Goal: Transaction & Acquisition: Purchase product/service

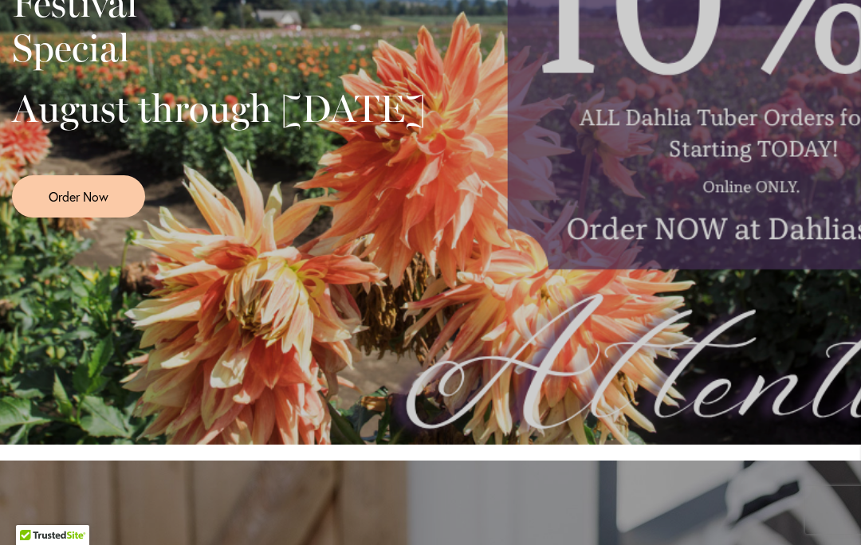
scroll to position [583, 0]
click at [76, 206] on span "Order Now" at bounding box center [79, 196] width 60 height 18
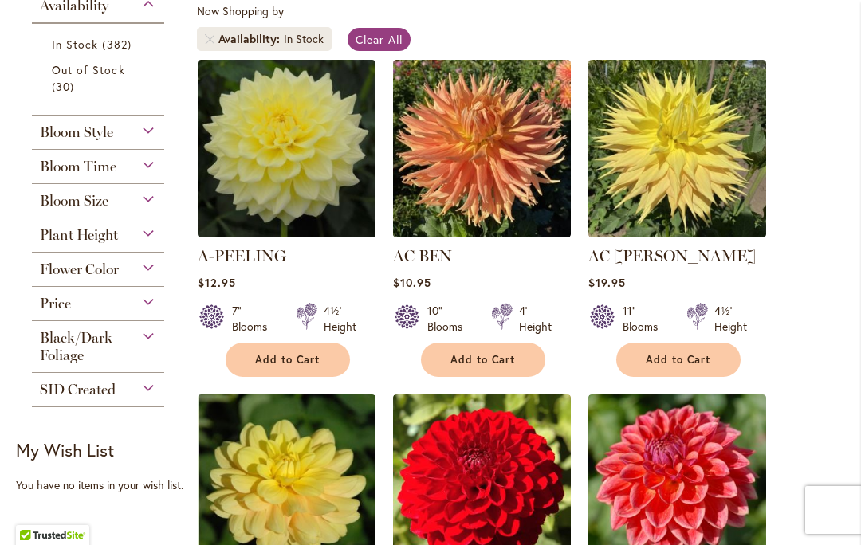
scroll to position [367, 0]
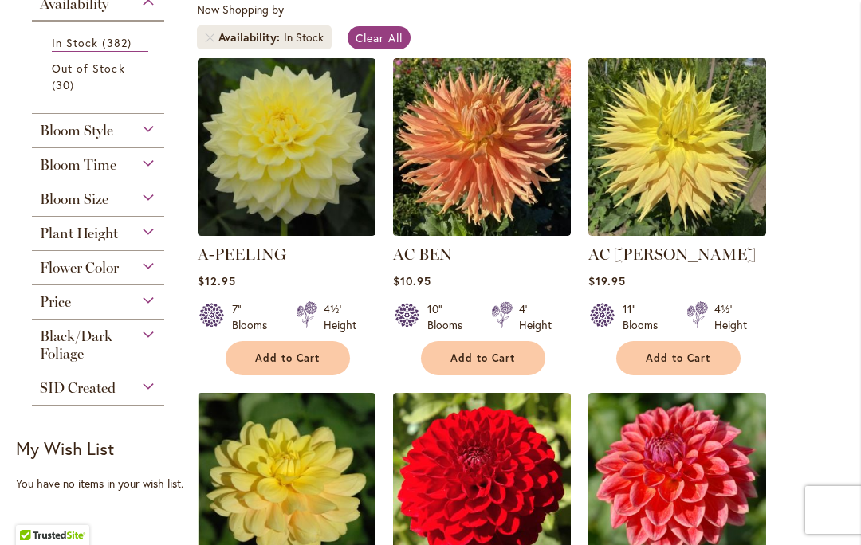
click at [147, 238] on div "Plant Height" at bounding box center [98, 229] width 132 height 25
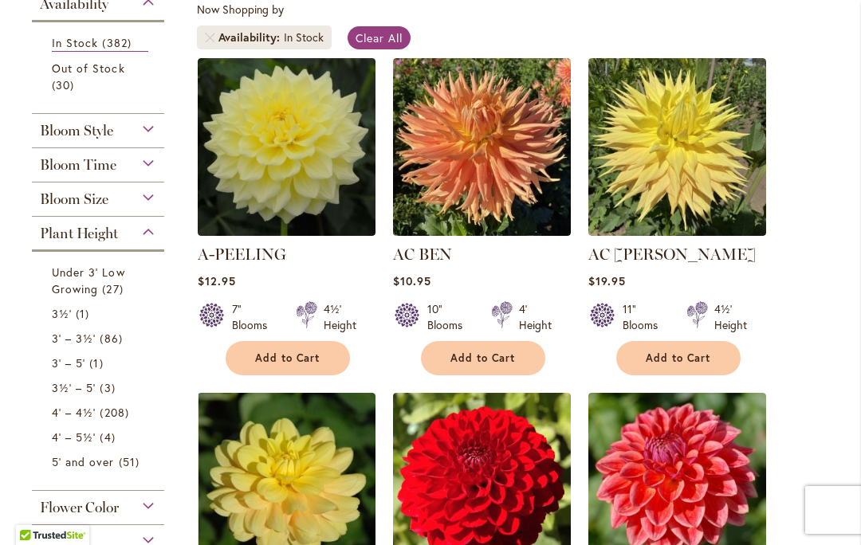
click at [113, 347] on span "86 items" at bounding box center [113, 338] width 26 height 17
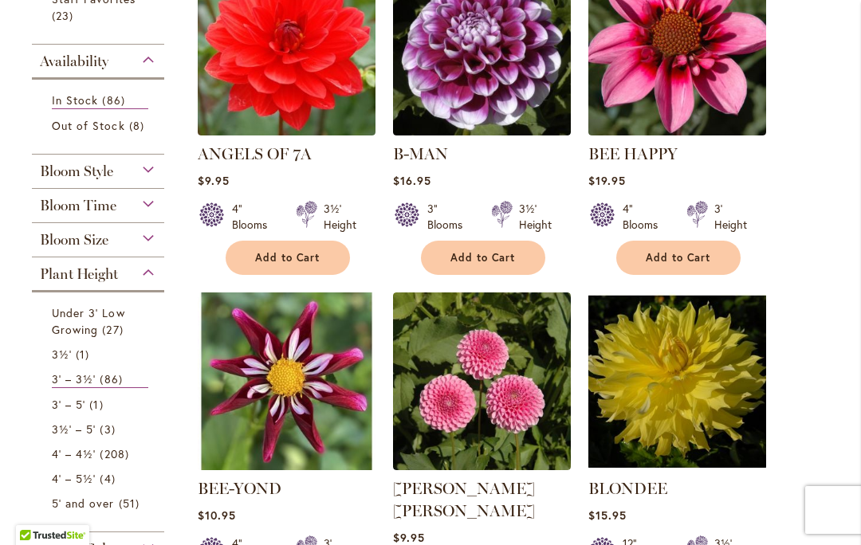
scroll to position [469, 0]
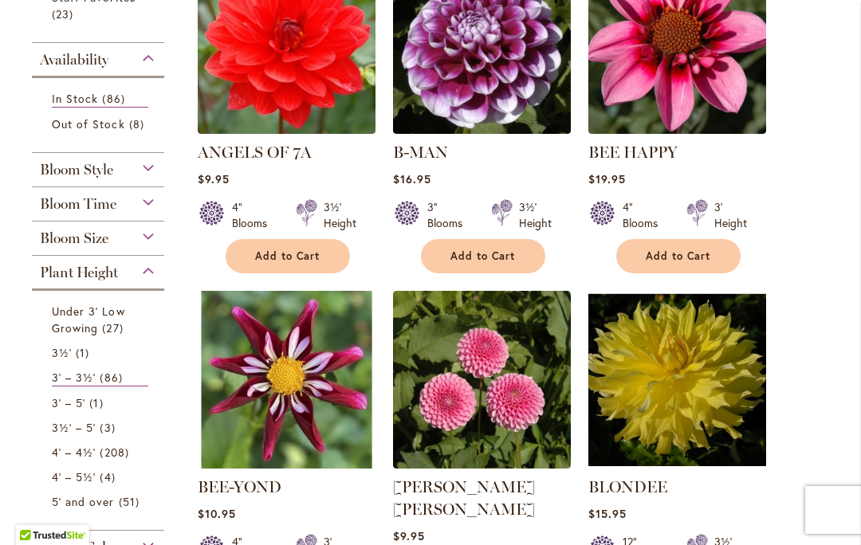
click at [150, 200] on div "Bloom Time" at bounding box center [98, 199] width 132 height 25
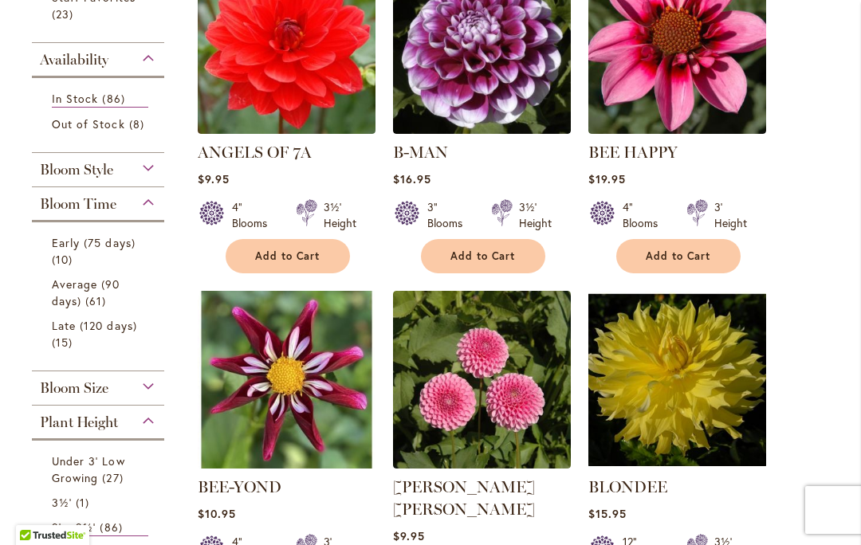
click at [155, 173] on div "Bloom Style" at bounding box center [98, 165] width 132 height 25
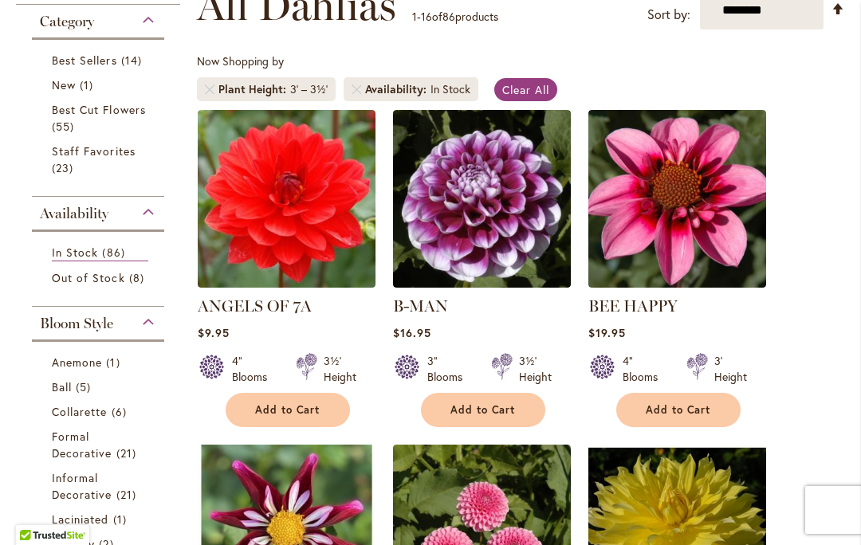
scroll to position [316, 0]
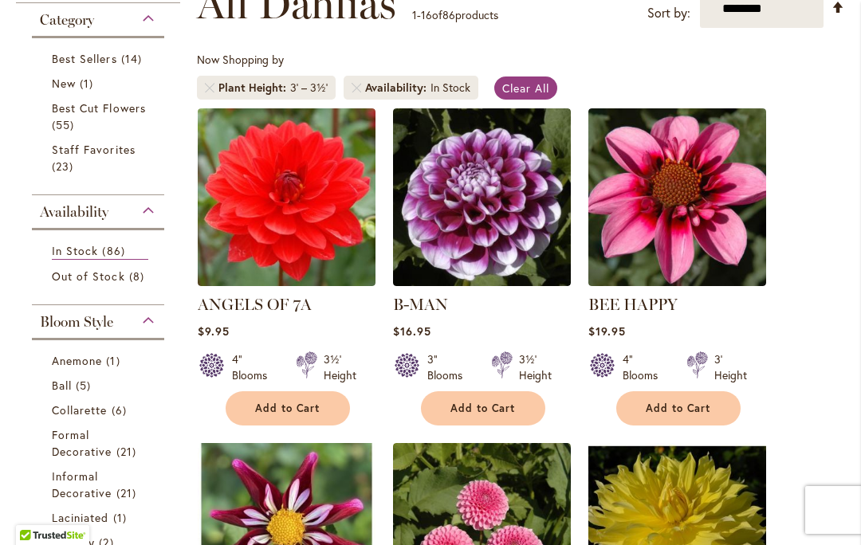
click at [112, 115] on span "Best Cut Flowers" at bounding box center [99, 107] width 94 height 15
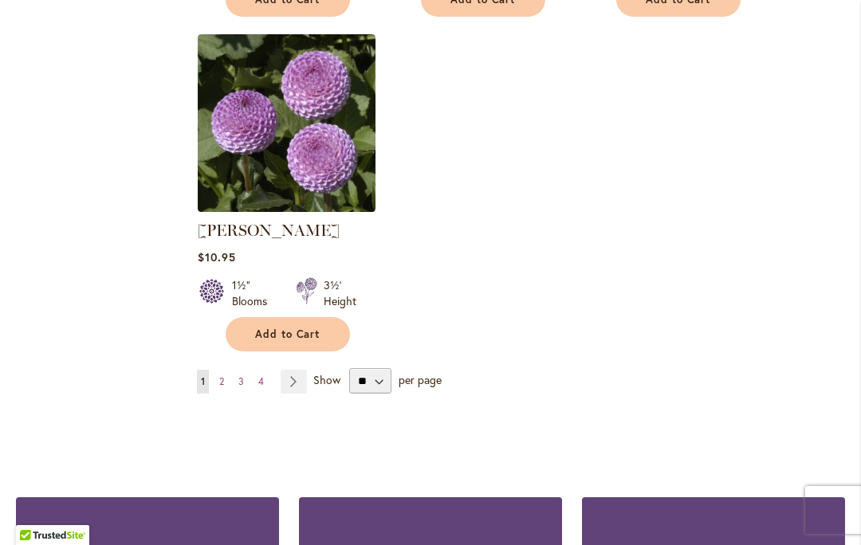
scroll to position [2130, 0]
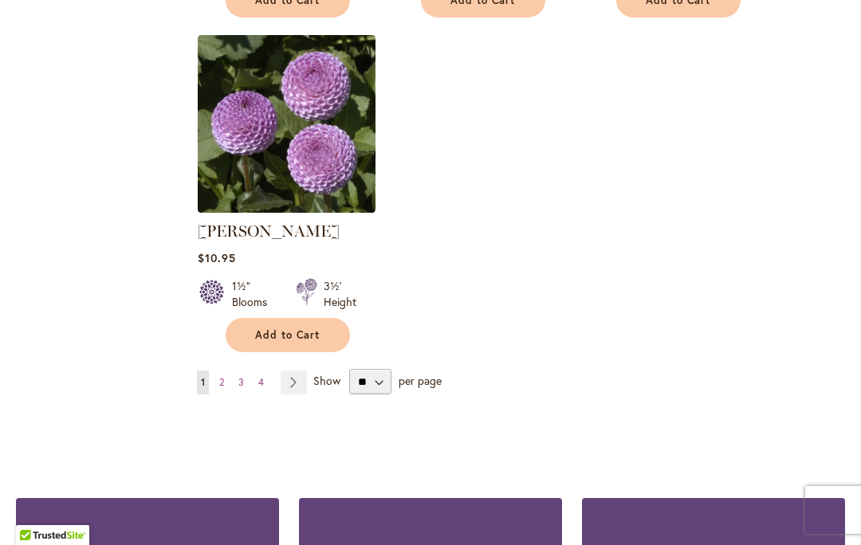
click at [287, 371] on link "Page Next" at bounding box center [293, 383] width 26 height 24
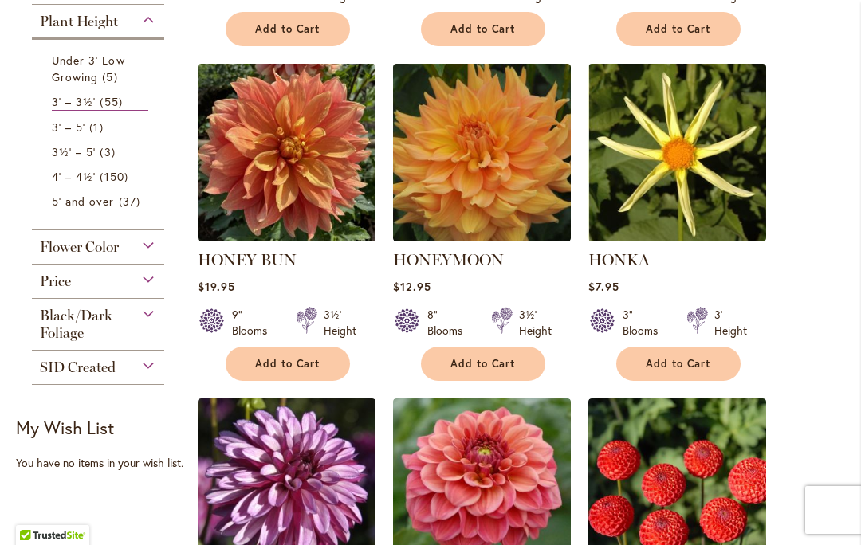
scroll to position [698, 0]
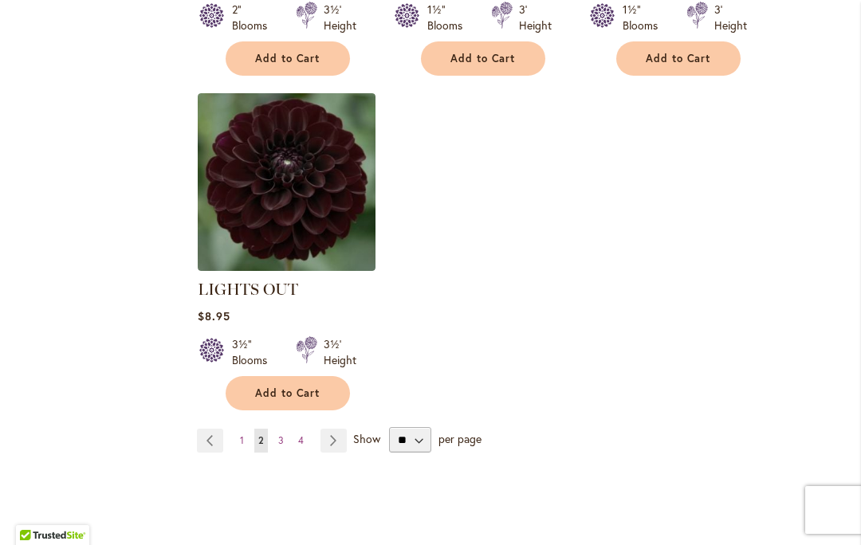
scroll to position [2089, 0]
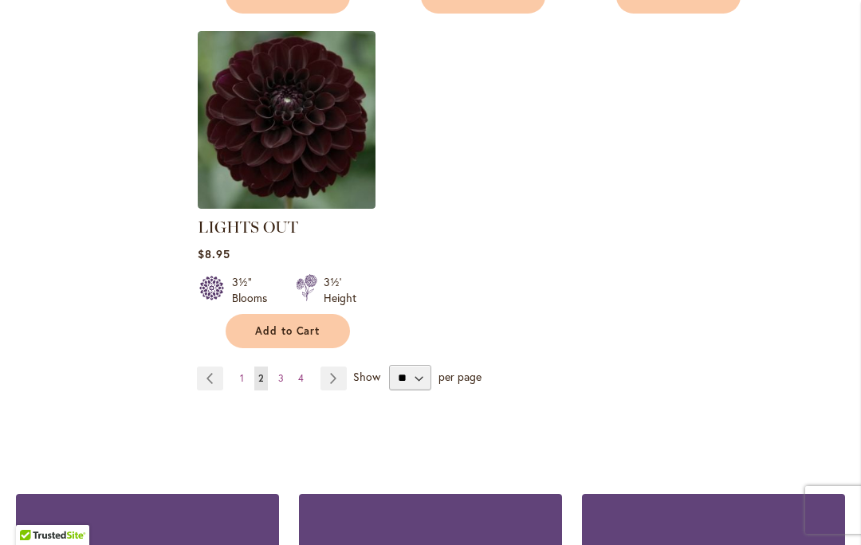
click at [333, 367] on link "Page Next" at bounding box center [333, 379] width 26 height 24
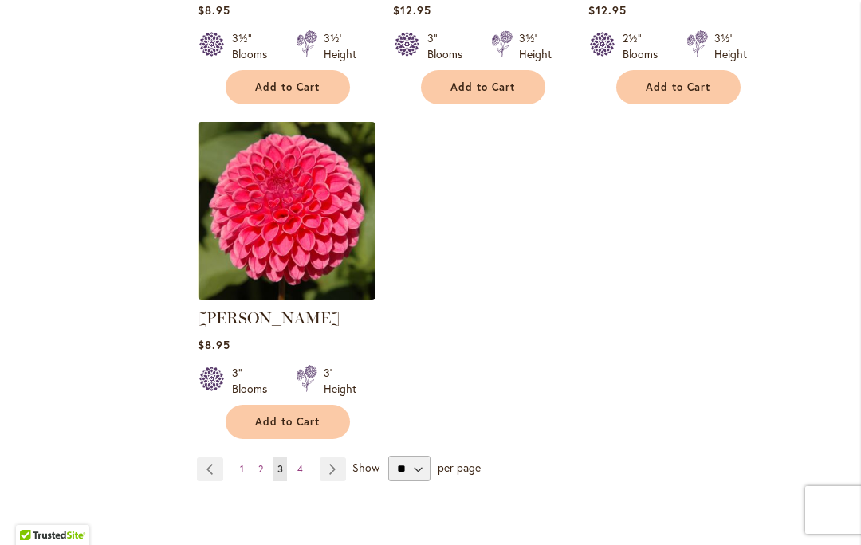
scroll to position [2019, 0]
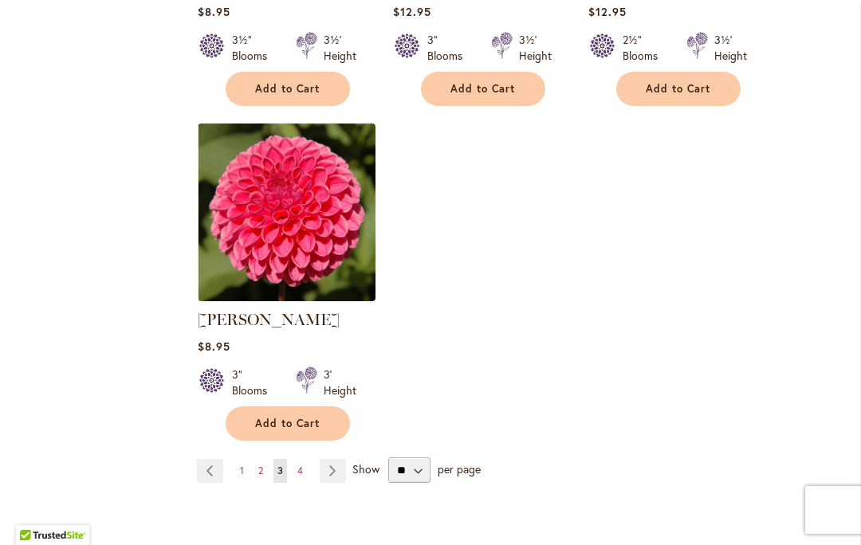
click at [332, 459] on link "Page Next" at bounding box center [333, 471] width 26 height 24
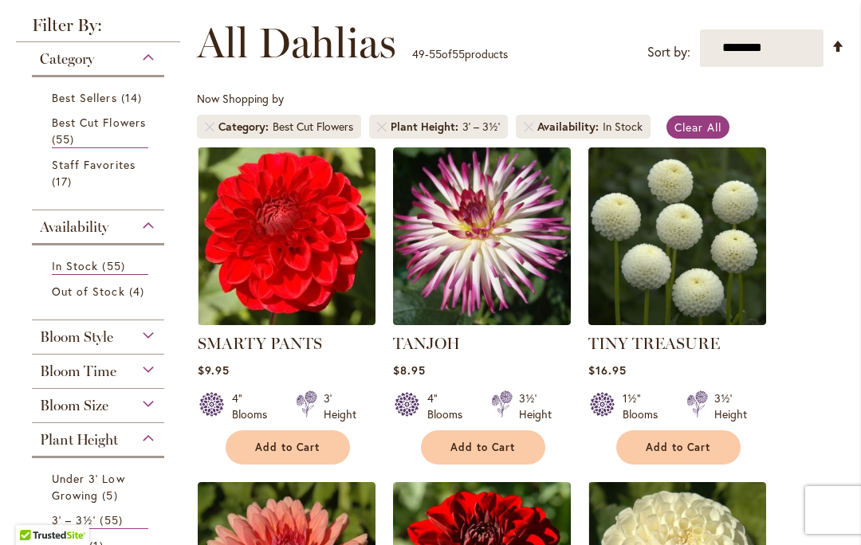
scroll to position [285, 0]
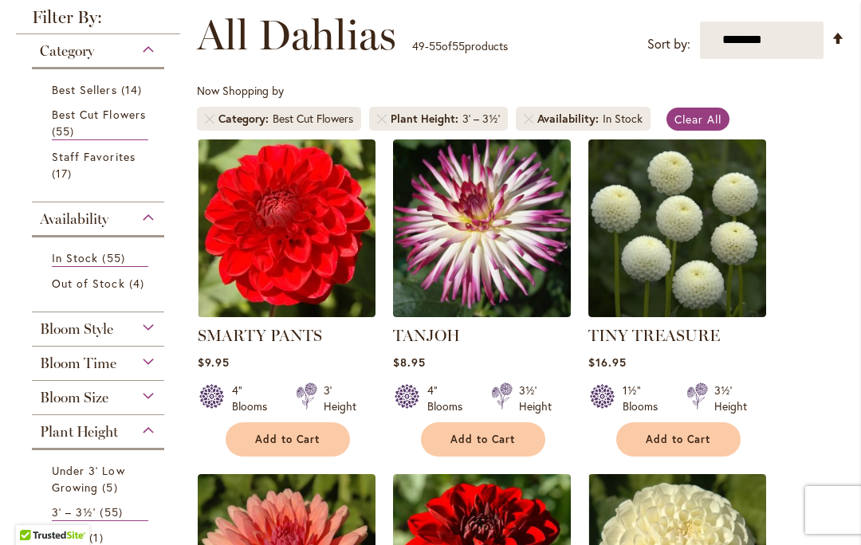
click at [485, 226] on img at bounding box center [482, 228] width 178 height 178
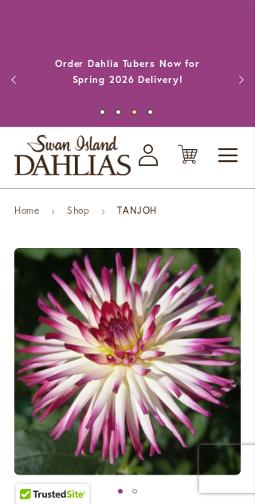
click at [74, 44] on link "Annual Dahlia Festival, August through [DATE] - [DATE] through [DATE] (And [DAT…" at bounding box center [127, 71] width 155 height 60
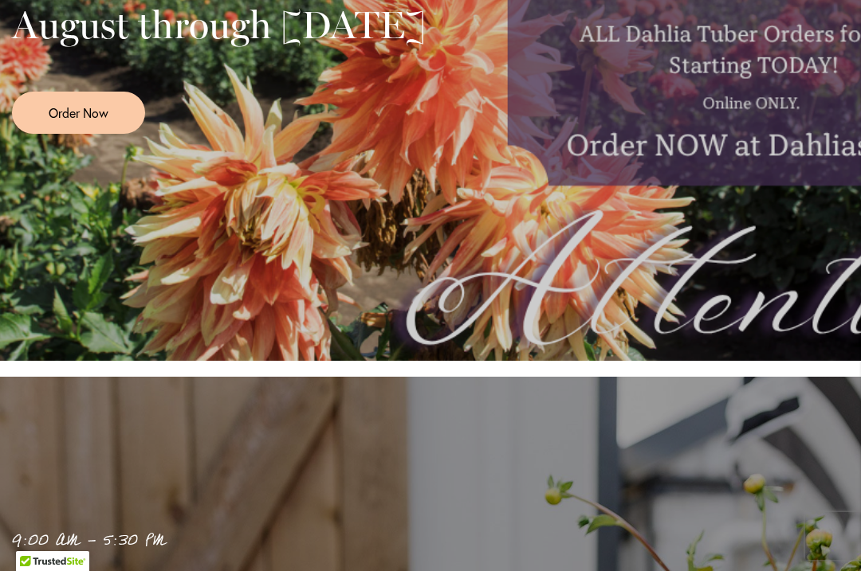
scroll to position [668, 0]
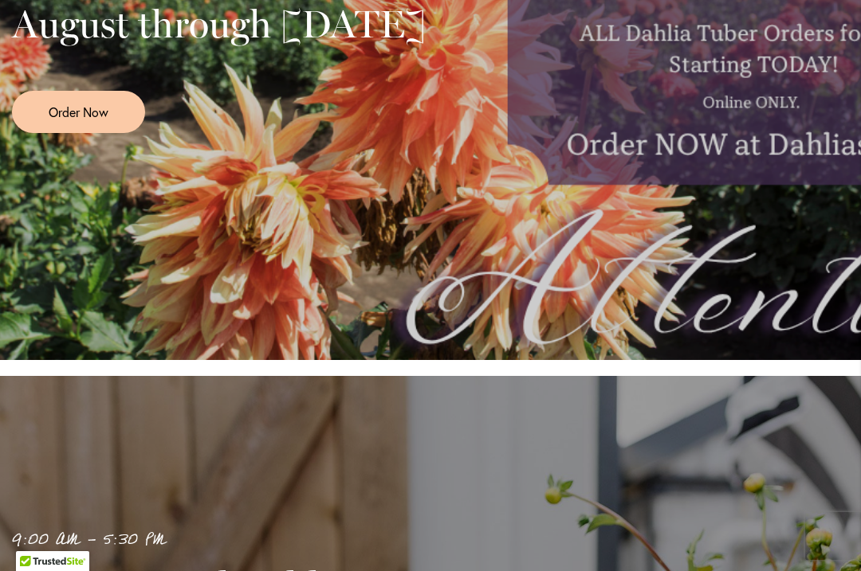
click at [93, 121] on span "Order Now" at bounding box center [79, 112] width 60 height 18
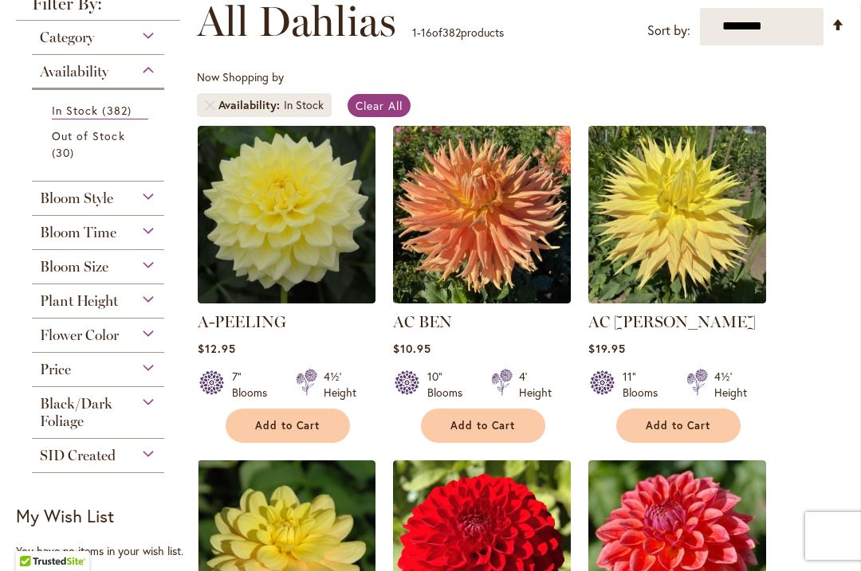
scroll to position [300, 0]
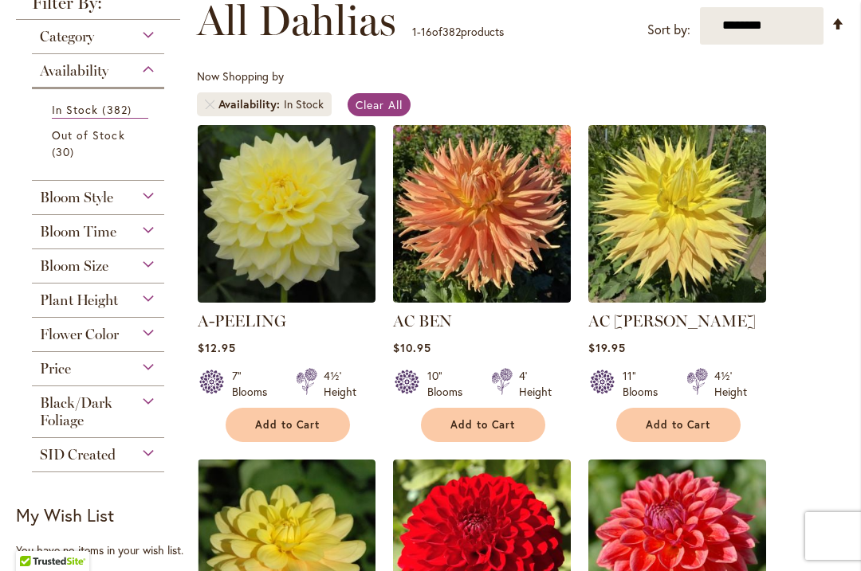
click at [144, 305] on div "Plant Height" at bounding box center [98, 296] width 132 height 25
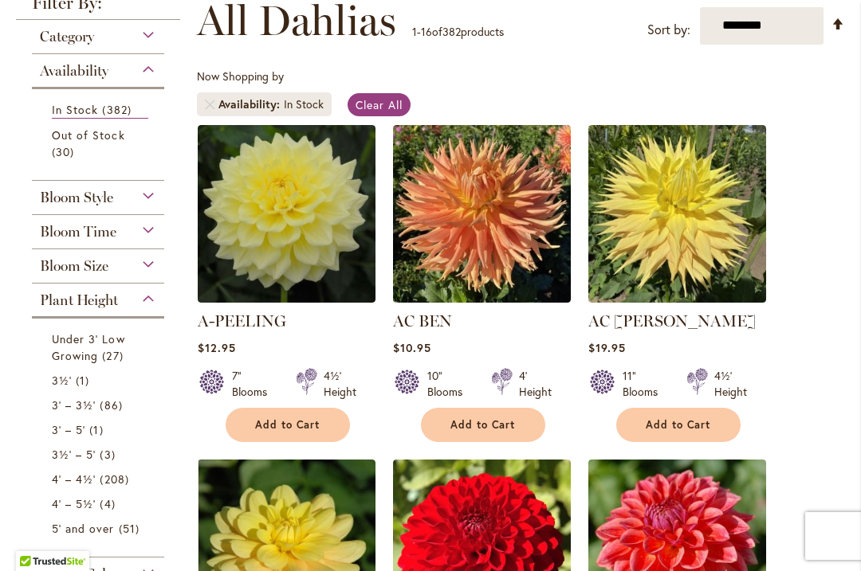
click at [110, 407] on span "86 items" at bounding box center [113, 405] width 26 height 17
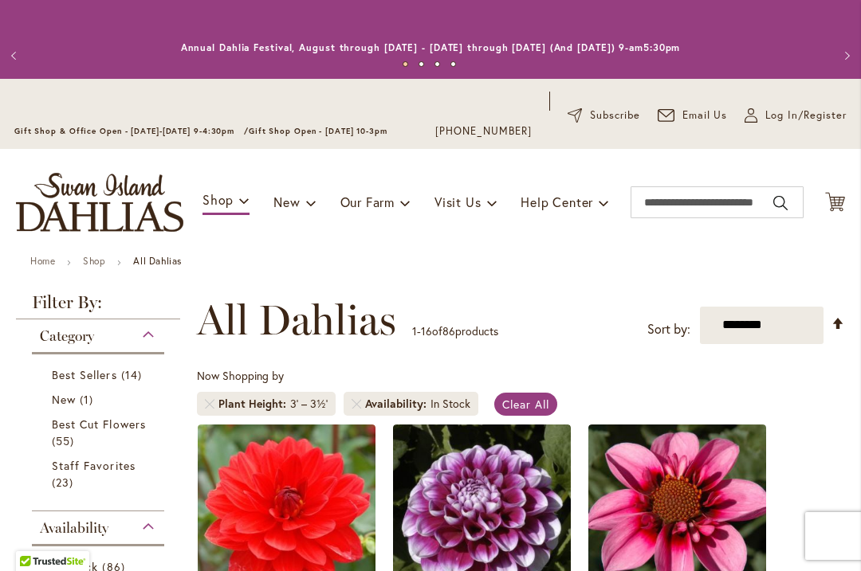
click at [93, 435] on link "Best Cut Flowers 55 items" at bounding box center [100, 432] width 96 height 33
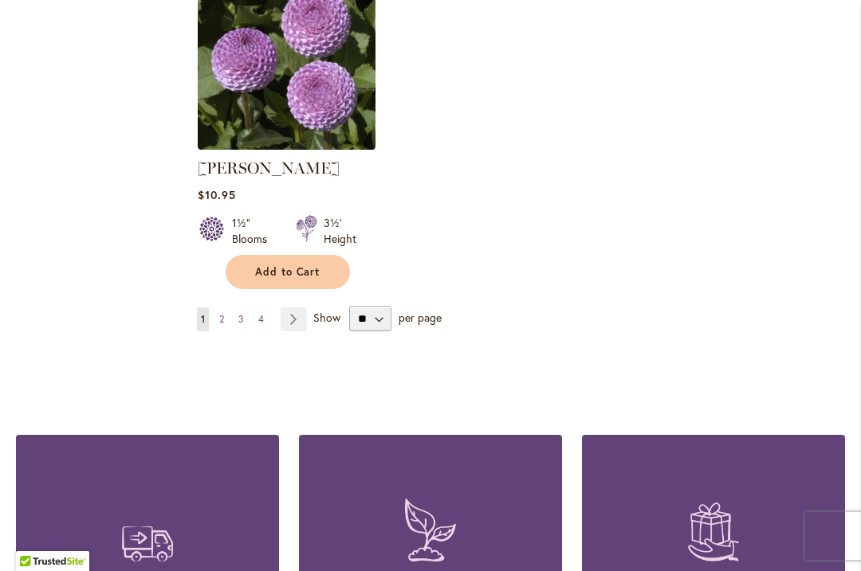
scroll to position [2194, 0]
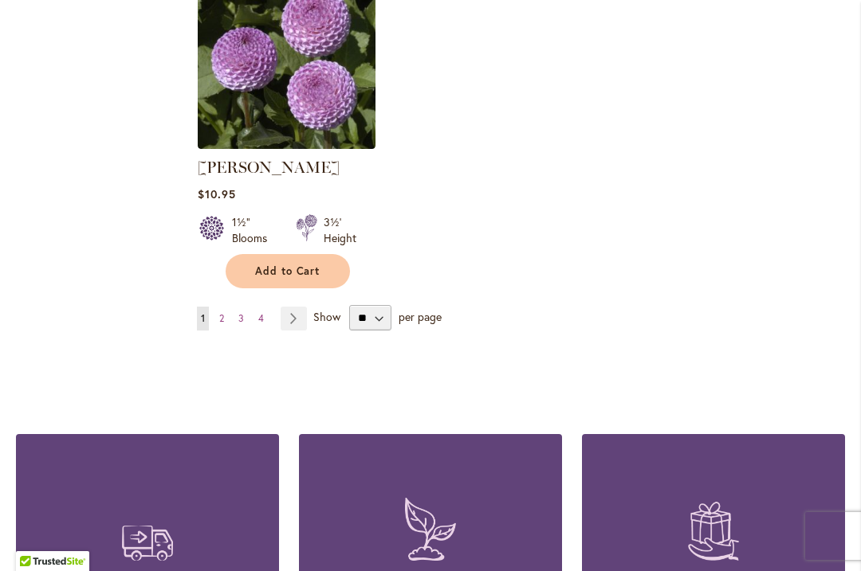
click at [296, 307] on link "Page Next" at bounding box center [293, 319] width 26 height 24
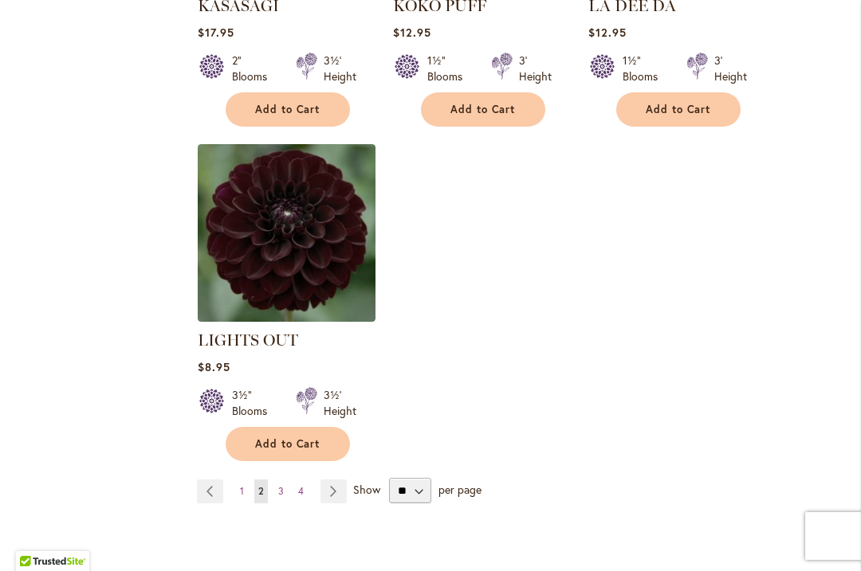
scroll to position [1979, 0]
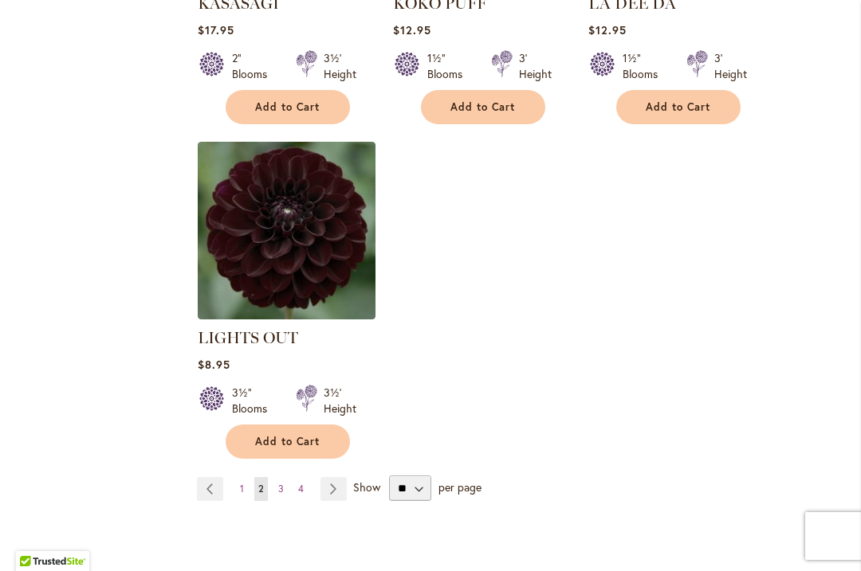
click at [332, 477] on link "Page Next" at bounding box center [333, 489] width 26 height 24
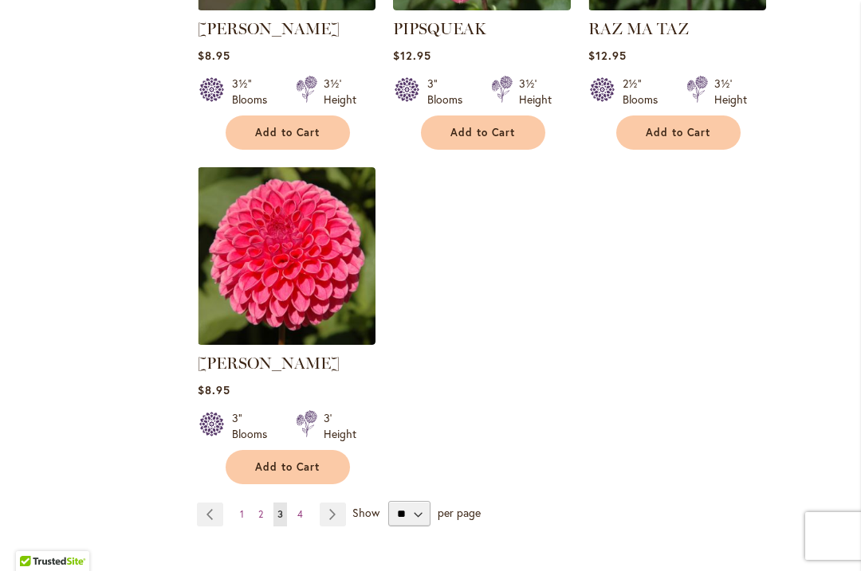
scroll to position [1997, 0]
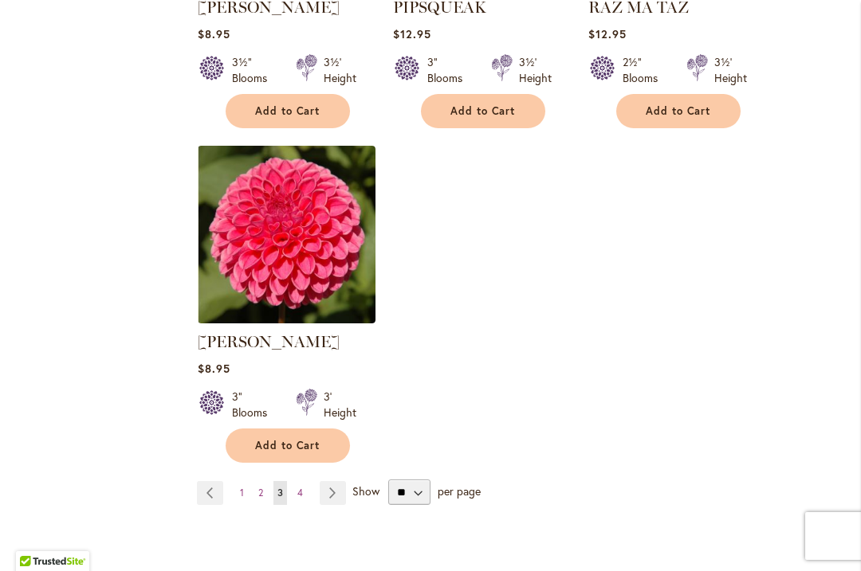
click at [339, 481] on link "Page Next" at bounding box center [333, 493] width 26 height 24
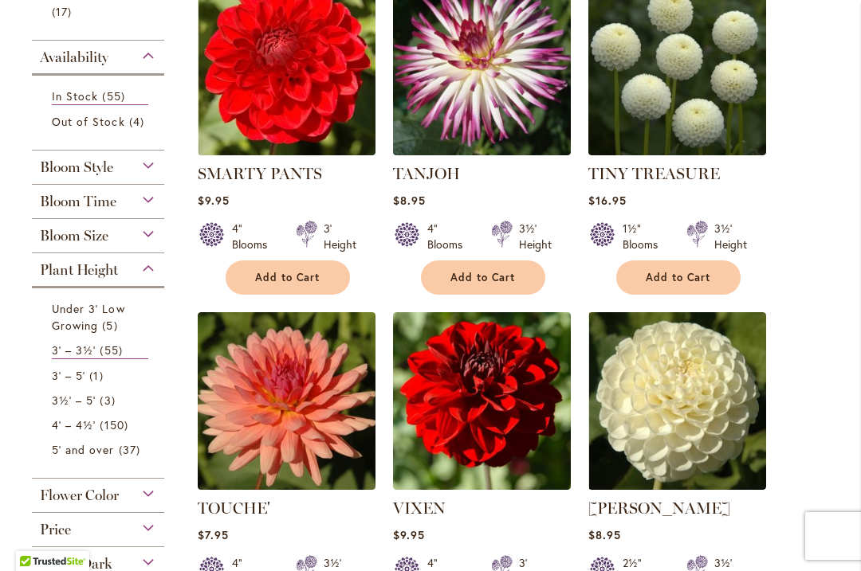
scroll to position [446, 0]
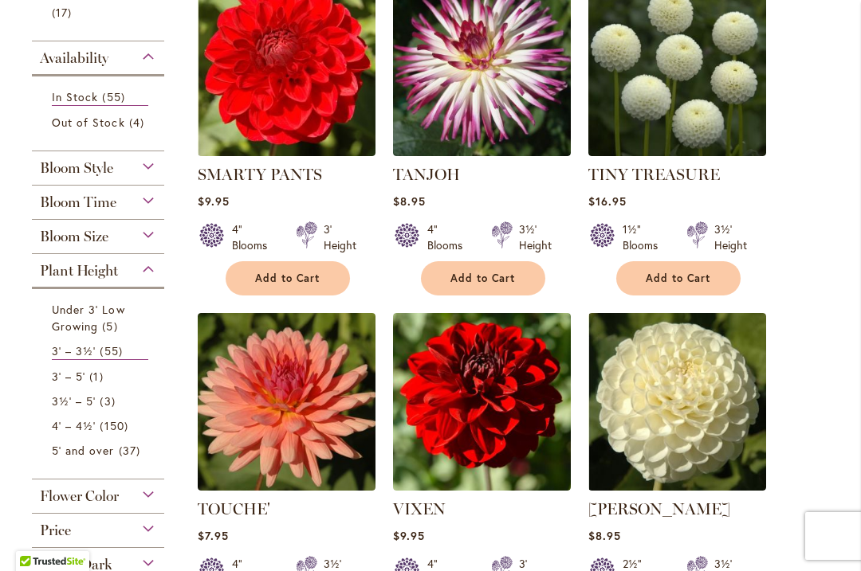
click at [479, 77] on img at bounding box center [482, 67] width 178 height 178
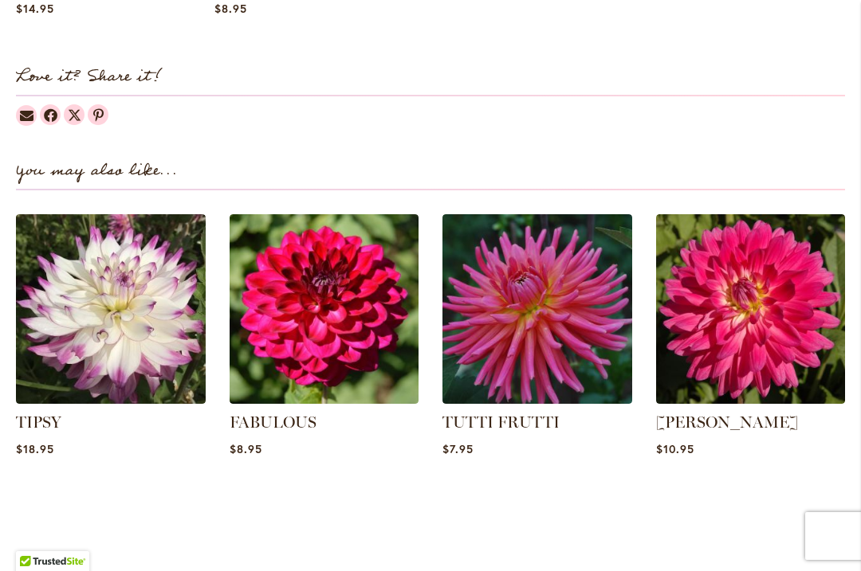
scroll to position [1937, 0]
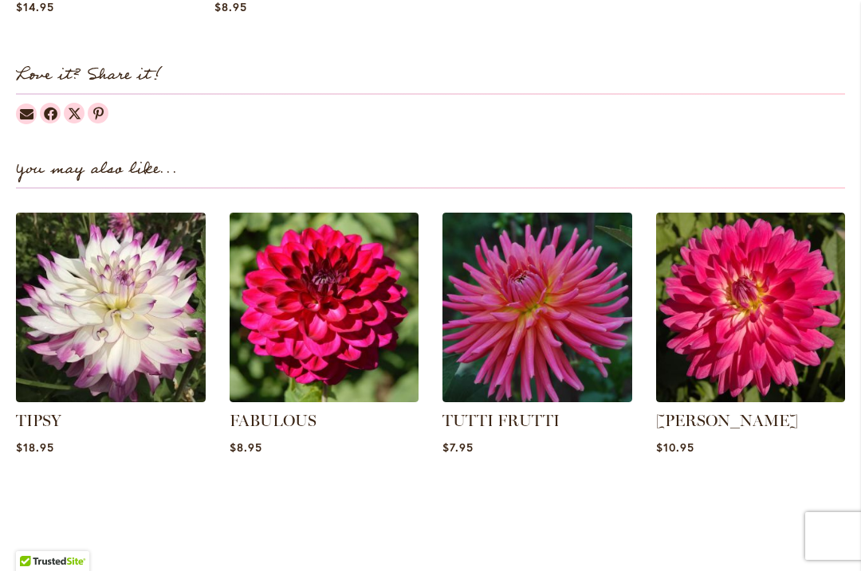
click at [526, 316] on img at bounding box center [537, 308] width 190 height 190
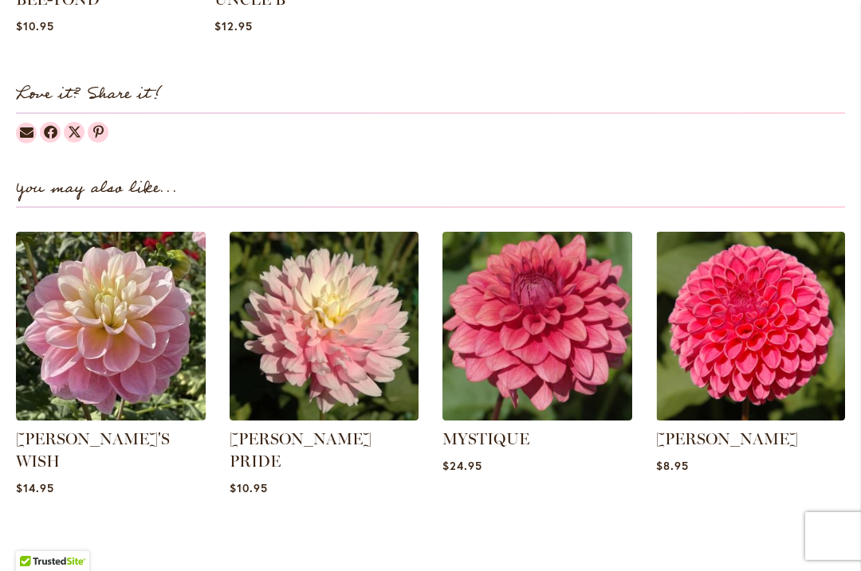
scroll to position [1952, 0]
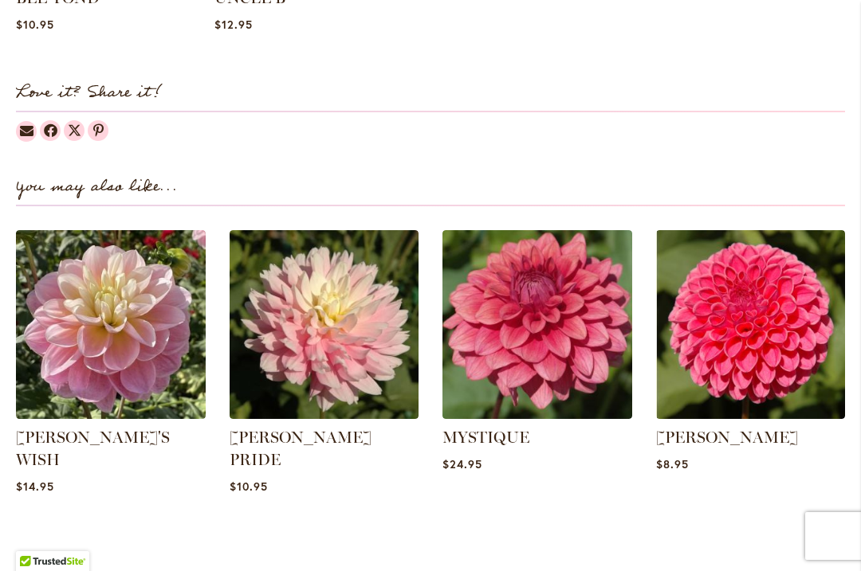
click at [316, 331] on img at bounding box center [324, 325] width 190 height 190
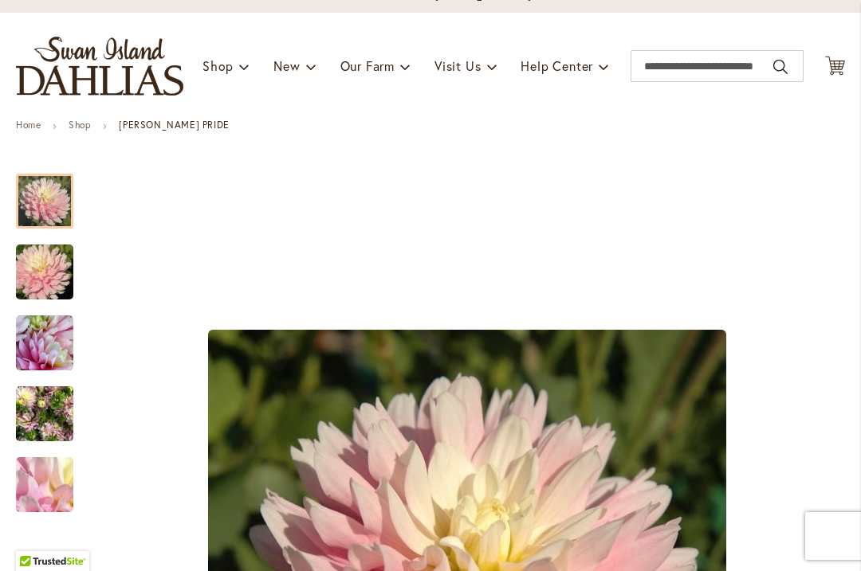
scroll to position [161, 0]
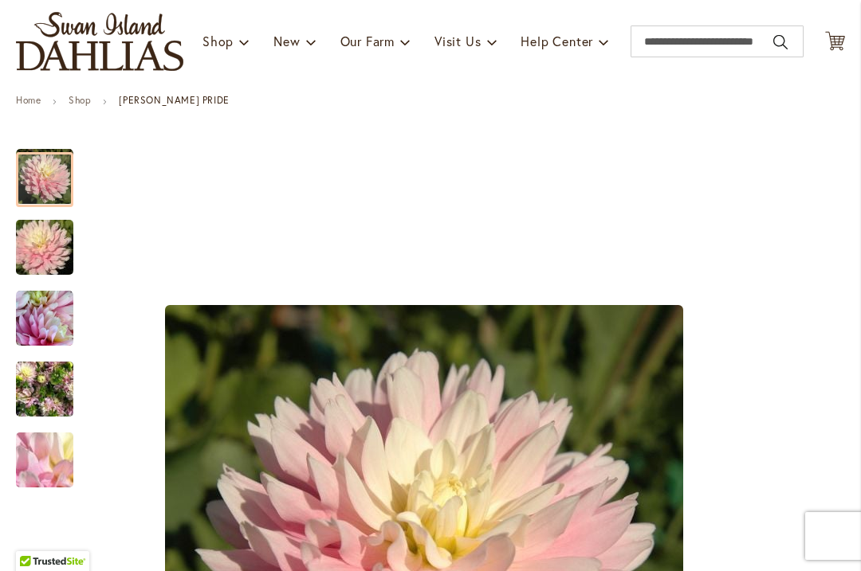
click at [29, 253] on img "CHILSON'S PRIDE" at bounding box center [44, 248] width 115 height 76
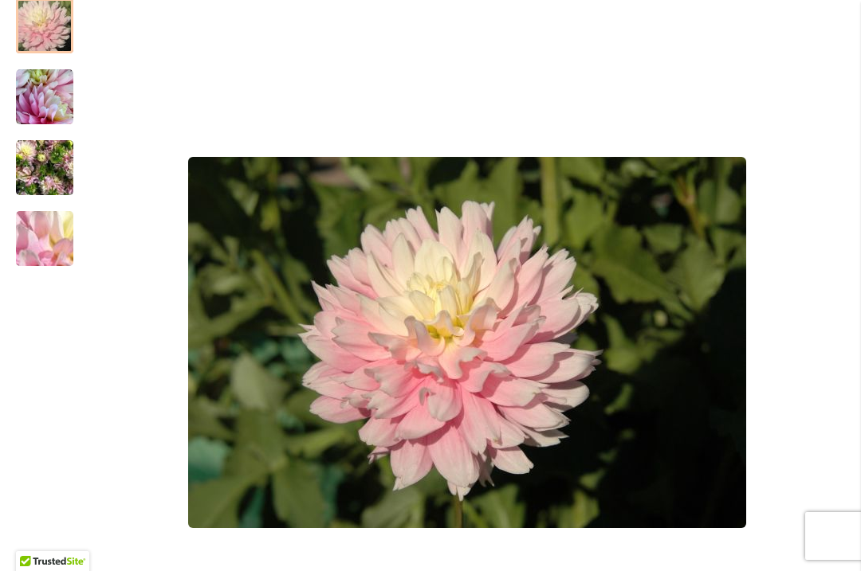
scroll to position [384, 0]
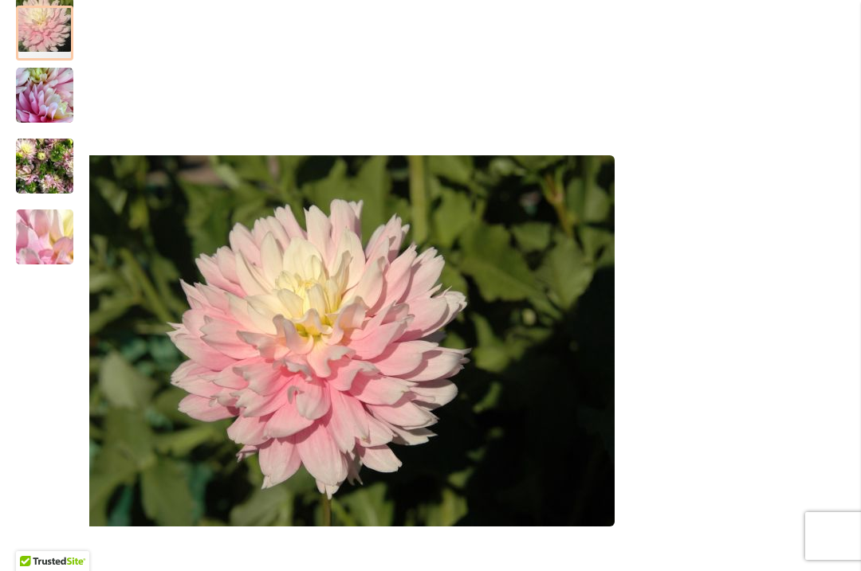
click at [40, 167] on img "CHILSON'S PRIDE" at bounding box center [44, 166] width 57 height 76
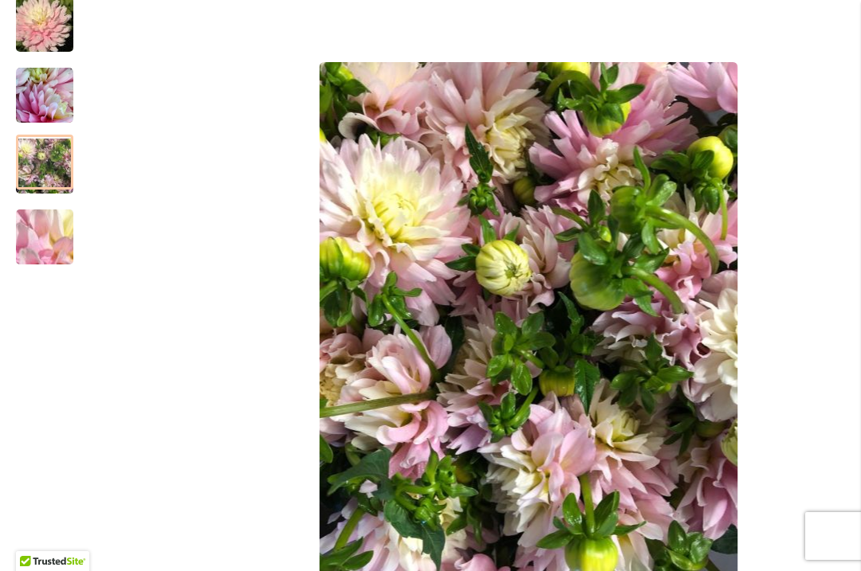
click at [41, 40] on img "CHILSON'S PRIDE" at bounding box center [44, 24] width 115 height 76
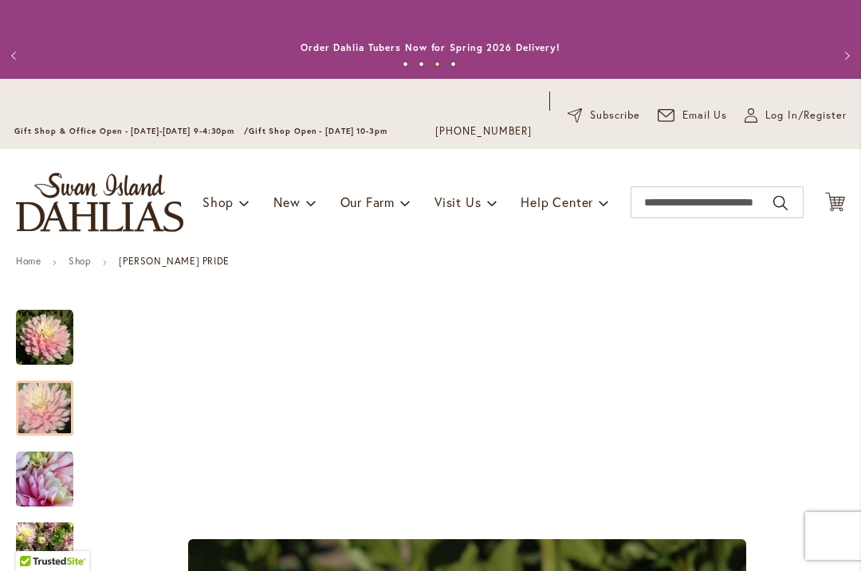
scroll to position [0, 0]
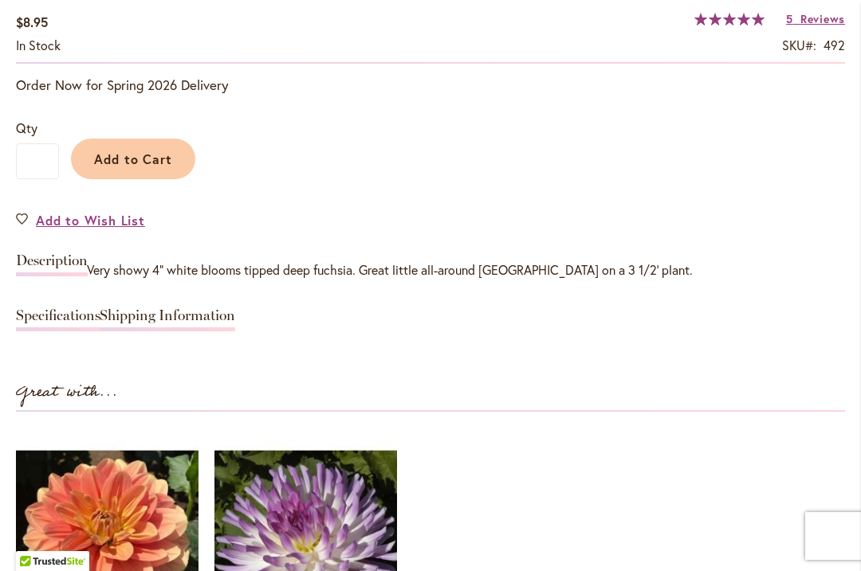
scroll to position [1251, 0]
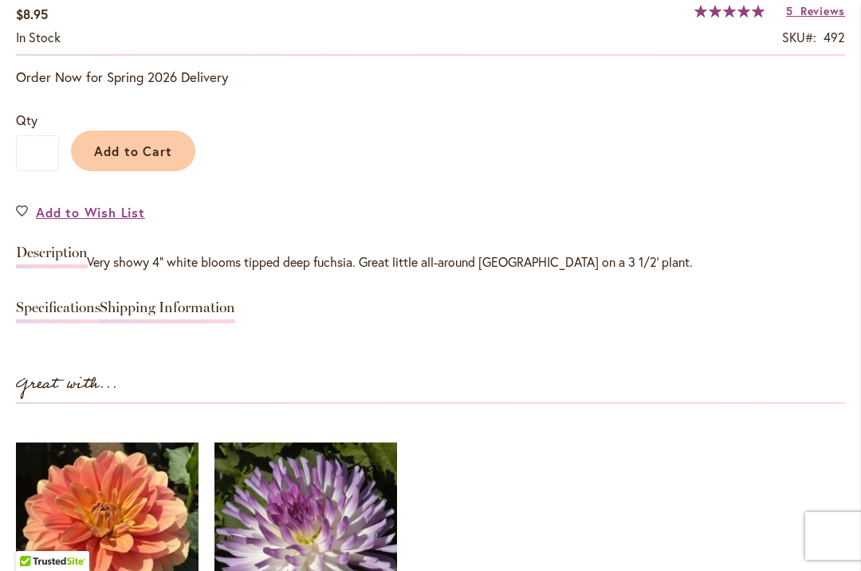
click at [136, 151] on span "Add to Cart" at bounding box center [133, 151] width 79 height 17
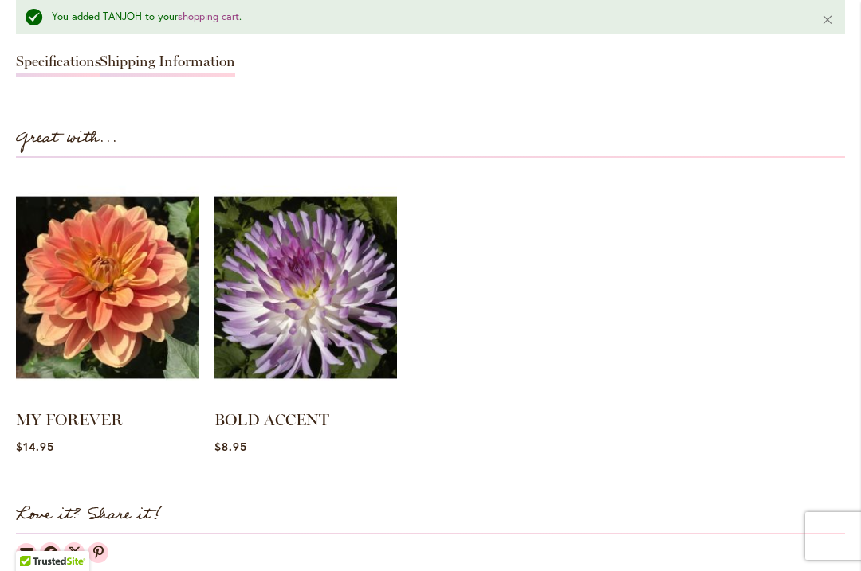
scroll to position [1552, 0]
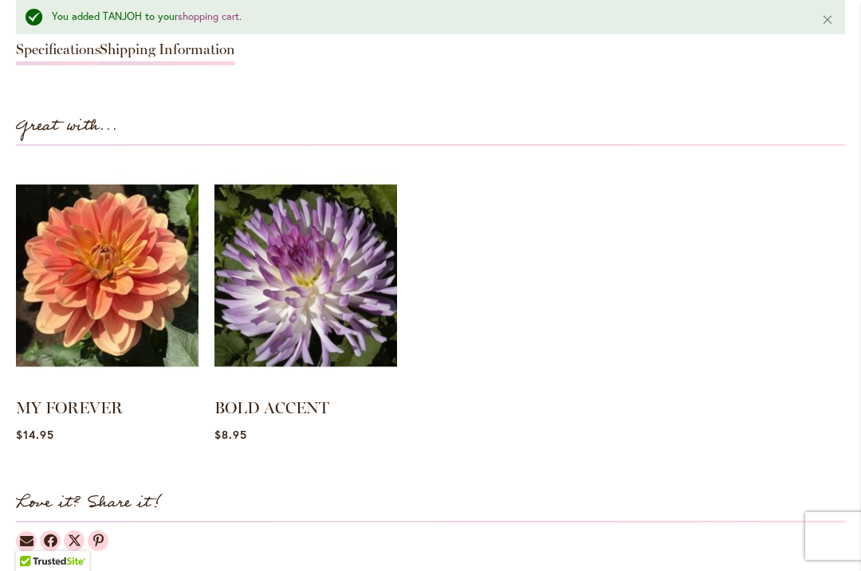
click at [303, 286] on img at bounding box center [305, 276] width 182 height 228
click at [311, 279] on img at bounding box center [305, 276] width 182 height 228
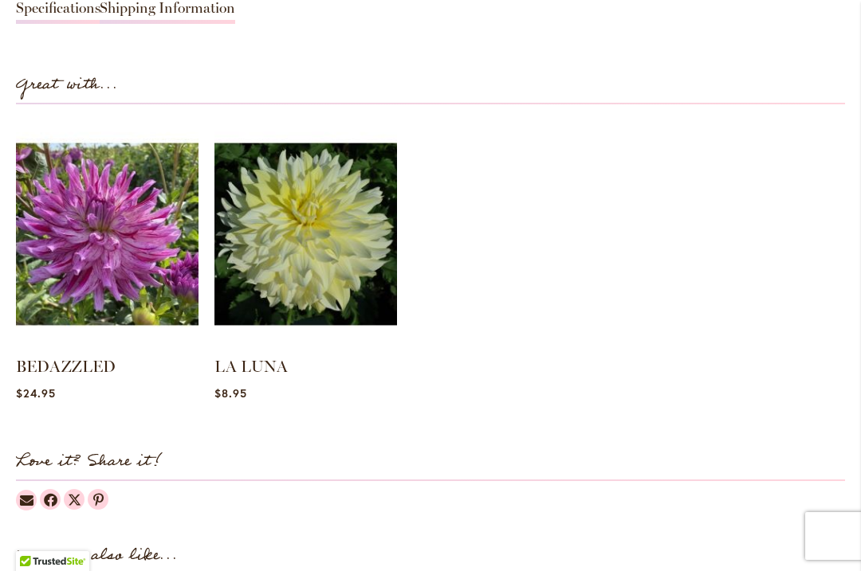
scroll to position [1565, 0]
click at [301, 245] on img at bounding box center [305, 234] width 182 height 228
click at [307, 241] on img at bounding box center [305, 234] width 182 height 228
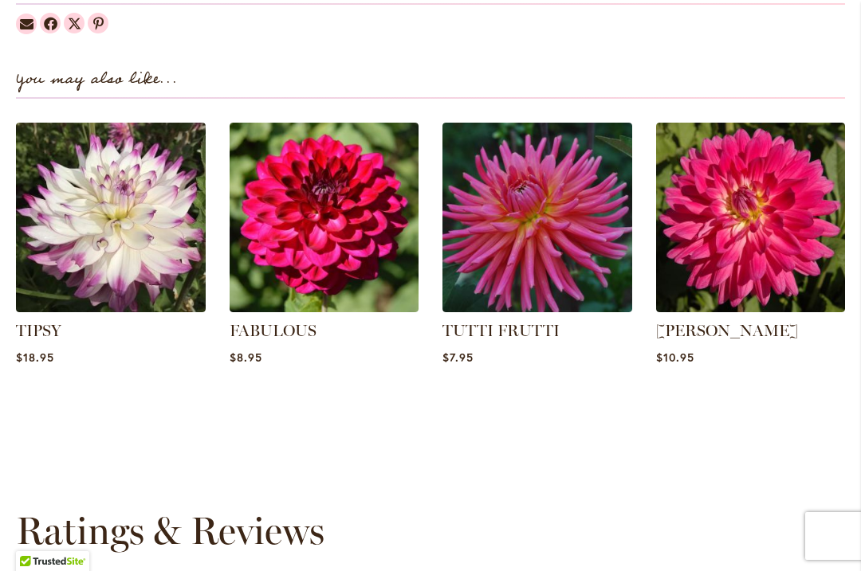
scroll to position [2029, 0]
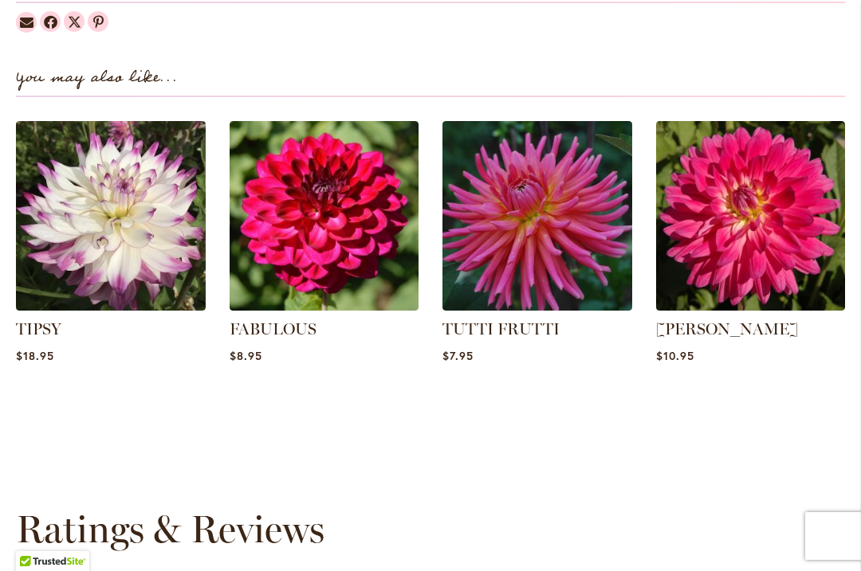
click at [542, 233] on img at bounding box center [537, 216] width 190 height 190
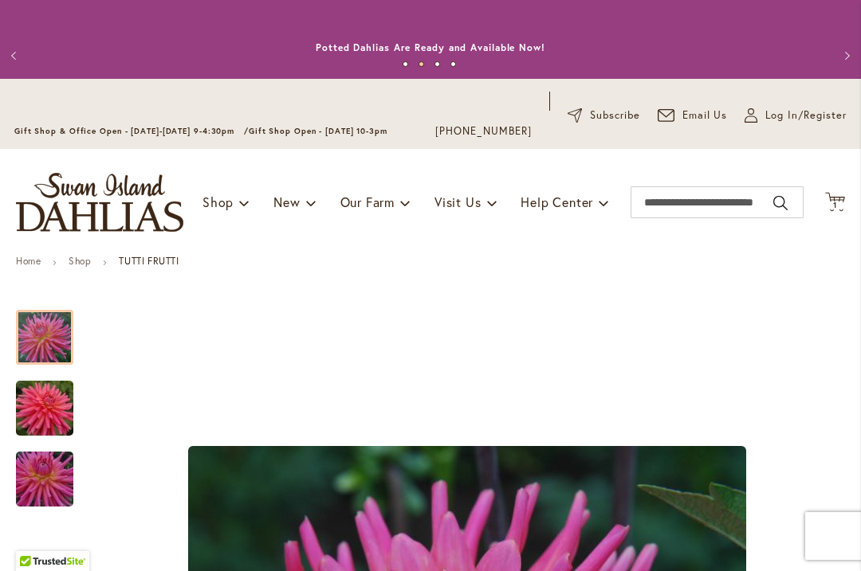
scroll to position [-1, 0]
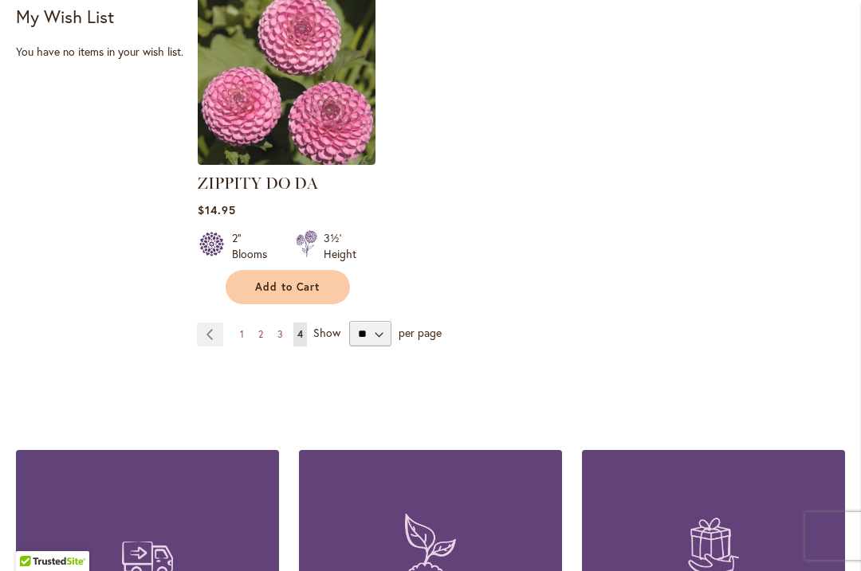
scroll to position [1146, 0]
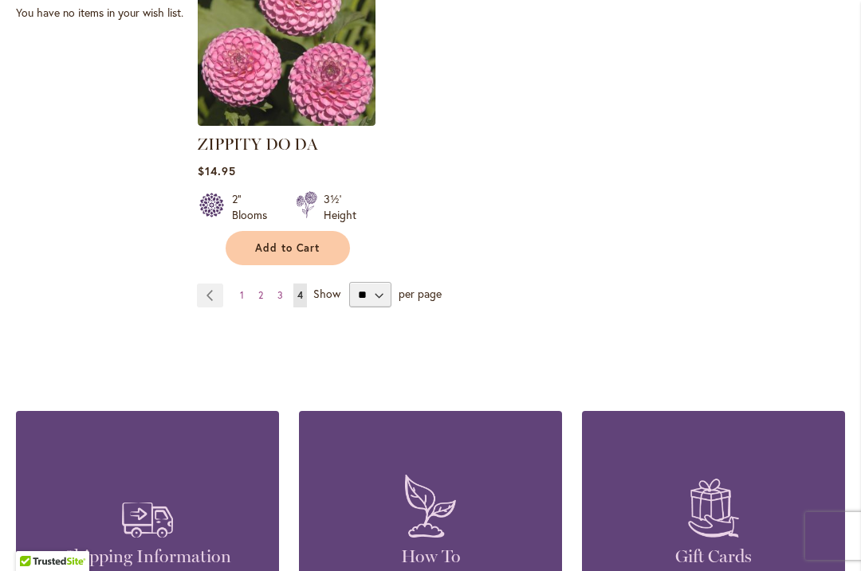
click at [244, 296] on link "Page 1" at bounding box center [242, 296] width 12 height 24
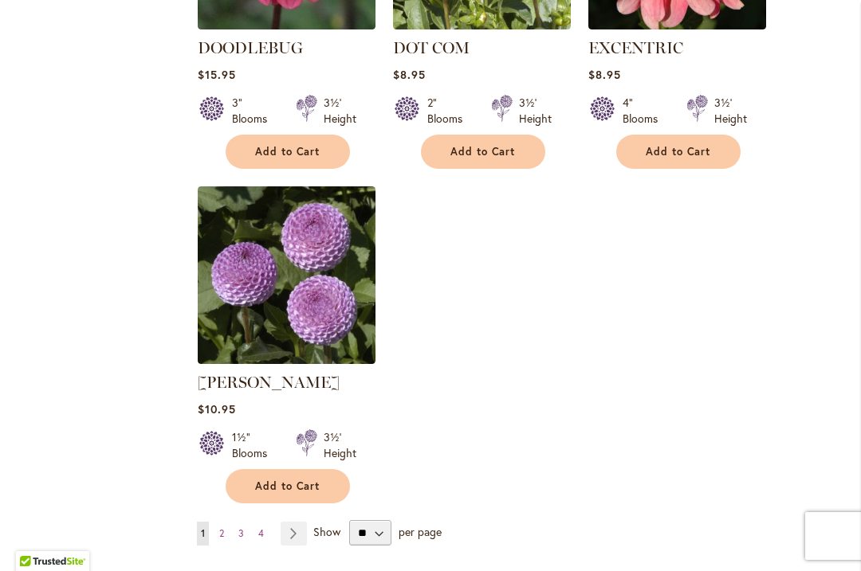
scroll to position [1980, 0]
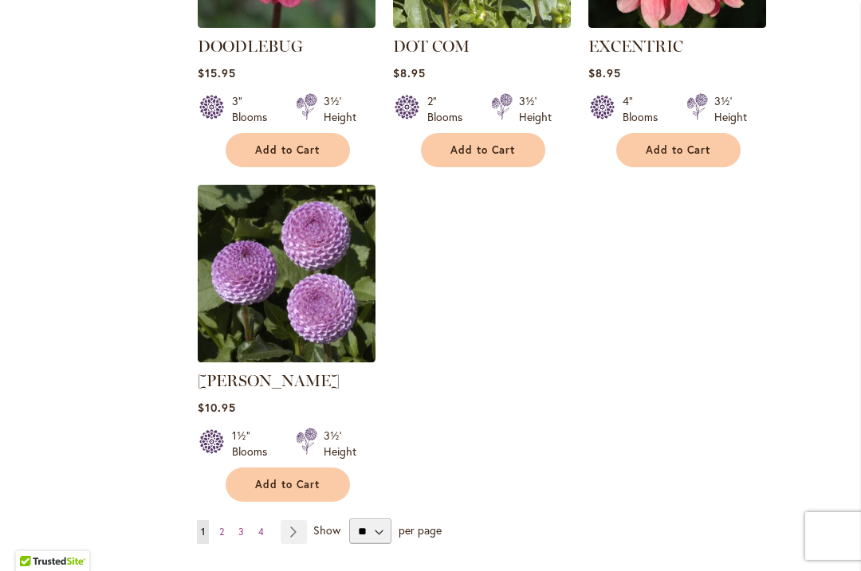
click at [295, 520] on link "Page Next" at bounding box center [293, 532] width 26 height 24
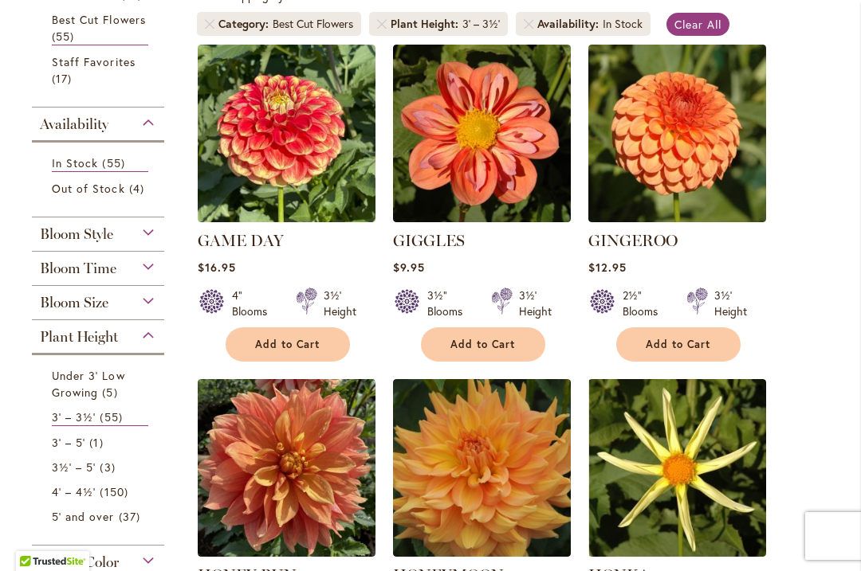
scroll to position [379, 0]
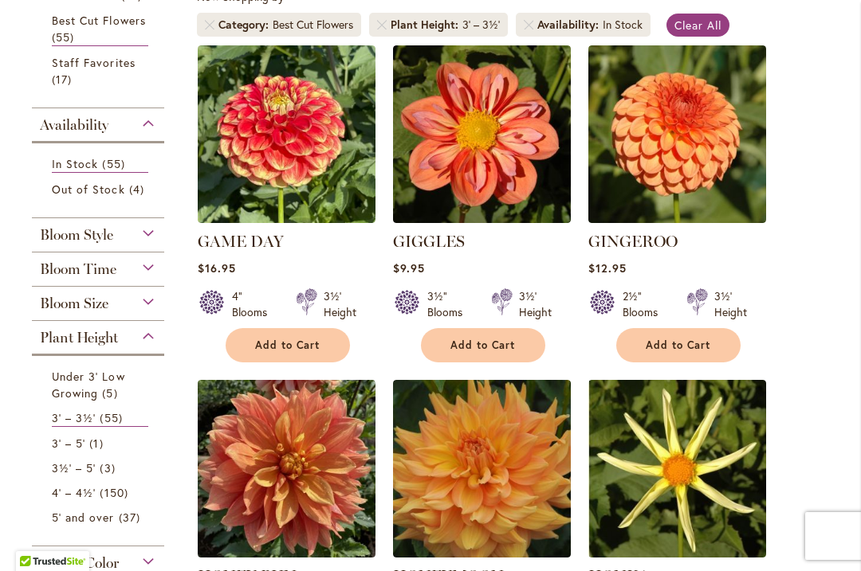
click at [280, 141] on img at bounding box center [287, 134] width 178 height 178
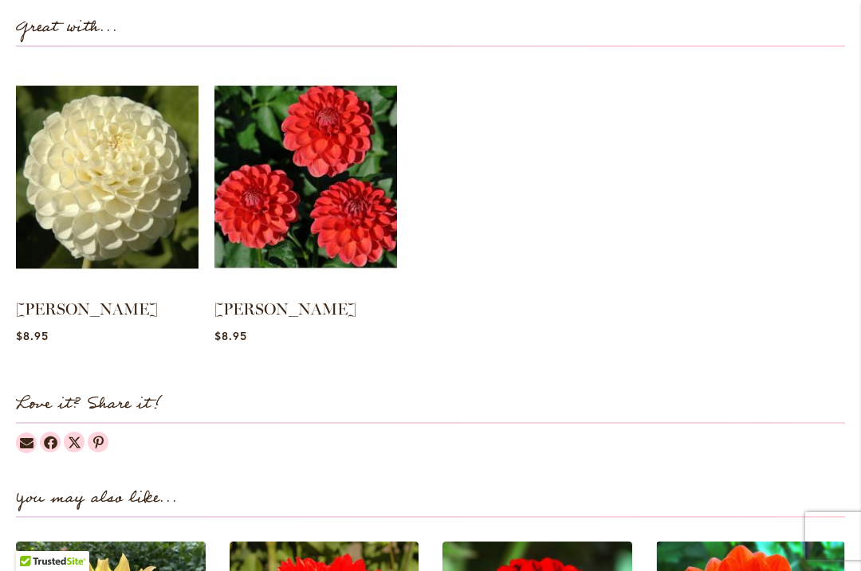
scroll to position [1657, 0]
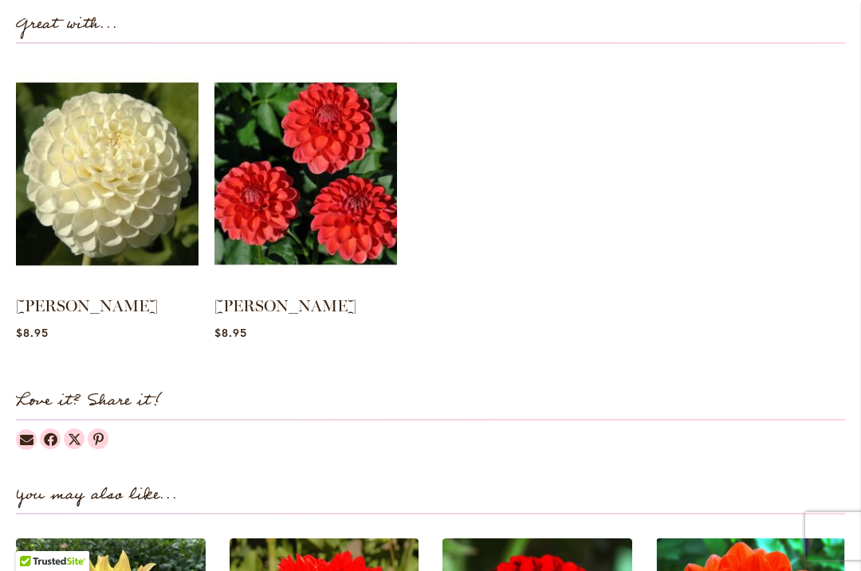
click at [104, 176] on img at bounding box center [107, 174] width 182 height 228
click at [100, 167] on img at bounding box center [107, 174] width 182 height 228
click at [114, 167] on img at bounding box center [107, 174] width 182 height 228
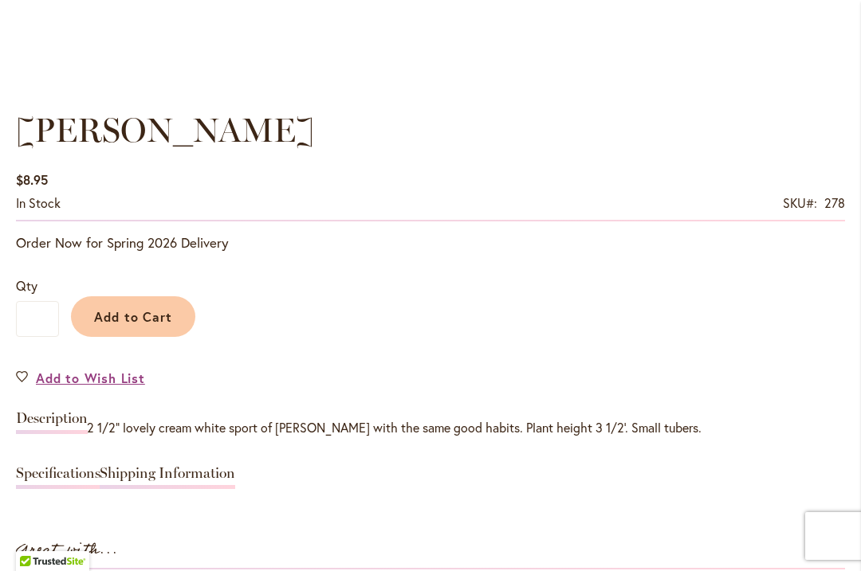
scroll to position [1086, 0]
click at [139, 315] on span "Add to Cart" at bounding box center [133, 316] width 79 height 17
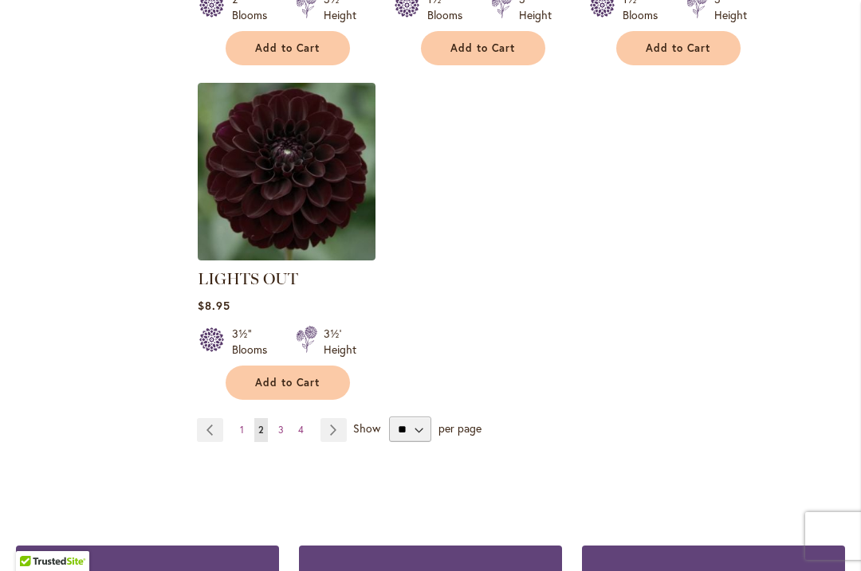
scroll to position [2080, 0]
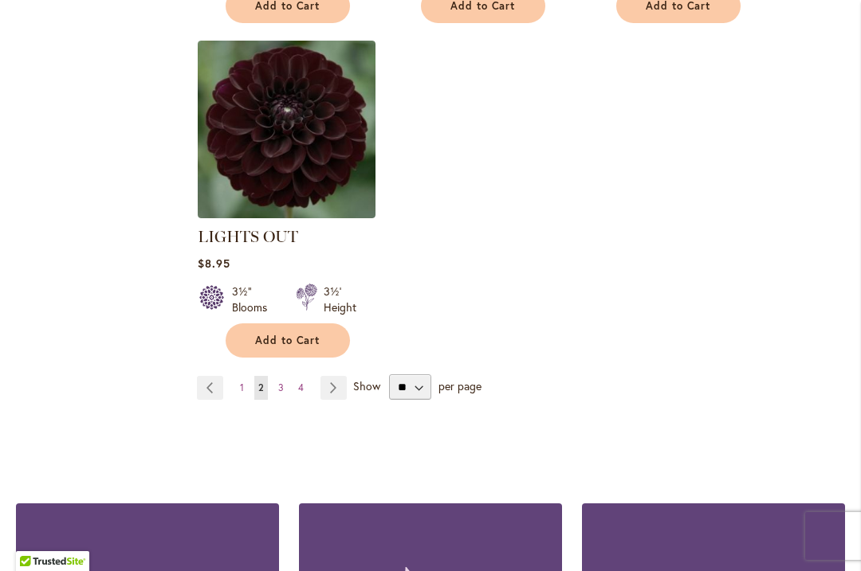
click at [337, 376] on link "Page Next" at bounding box center [333, 388] width 26 height 24
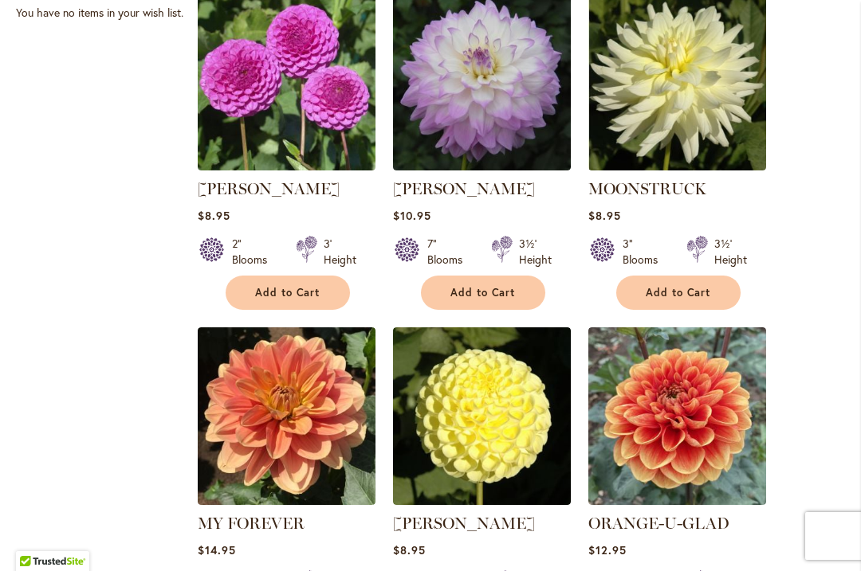
scroll to position [1144, 0]
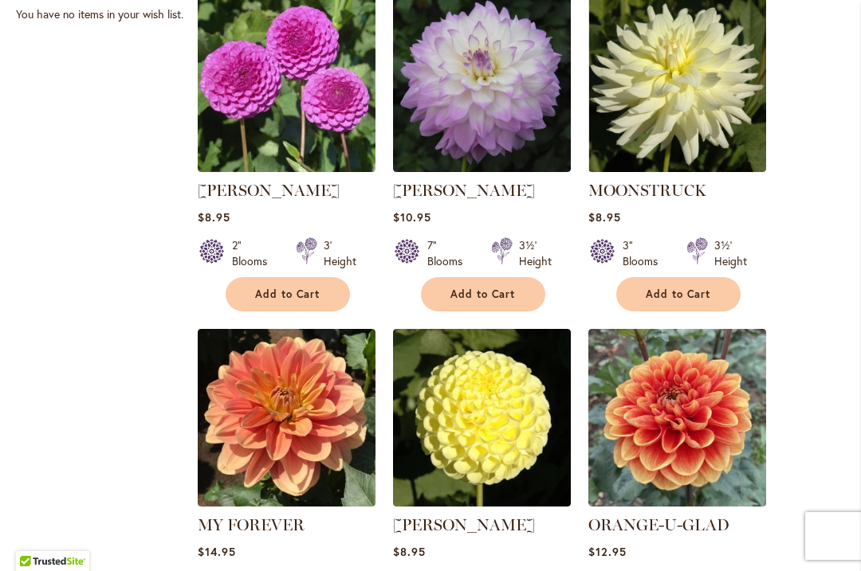
click at [667, 277] on button "Add to Cart" at bounding box center [678, 294] width 124 height 34
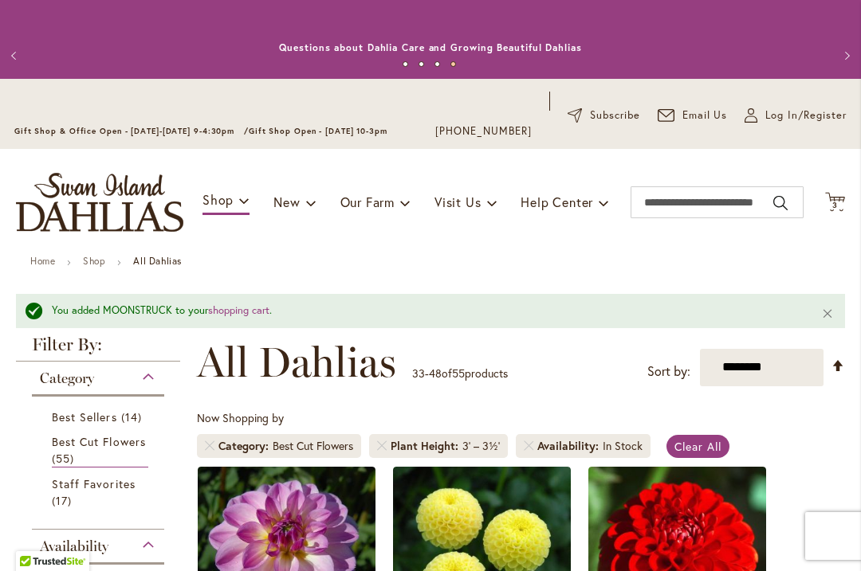
scroll to position [0, 0]
click at [829, 209] on icon "Cart .cls-1 { fill: #231f20; }" at bounding box center [835, 202] width 20 height 20
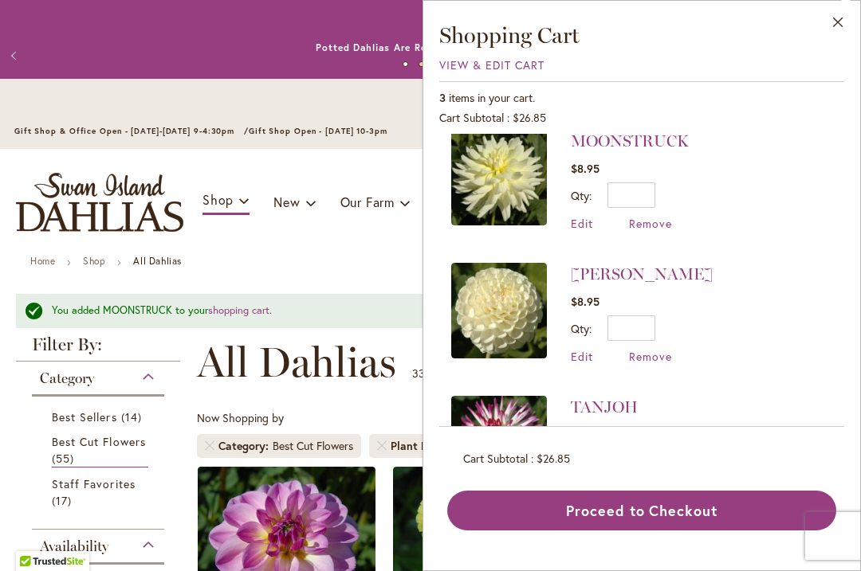
scroll to position [14, 0]
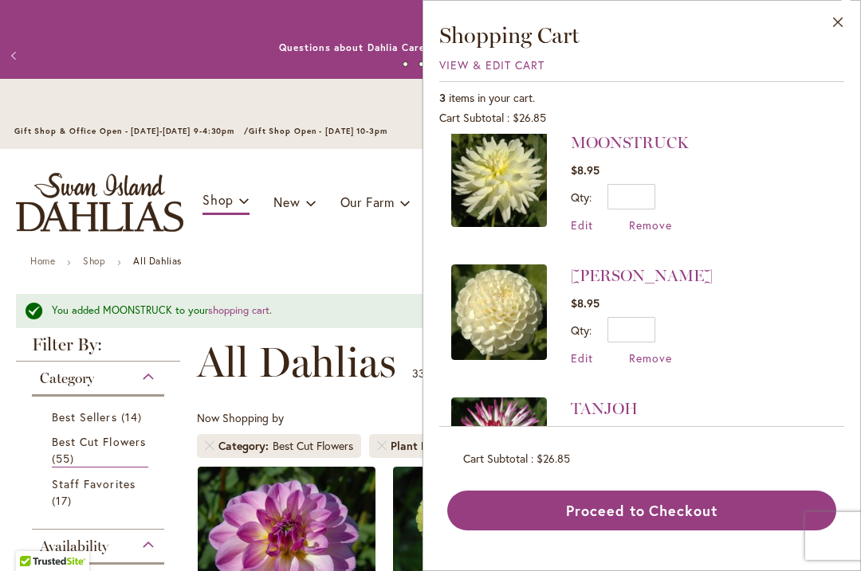
click at [836, 23] on button "Close" at bounding box center [838, 26] width 44 height 50
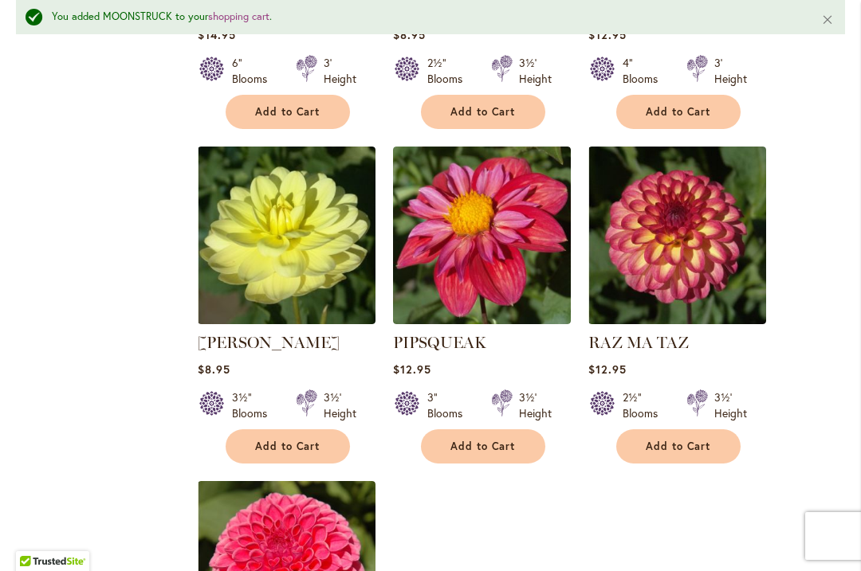
scroll to position [1705, 0]
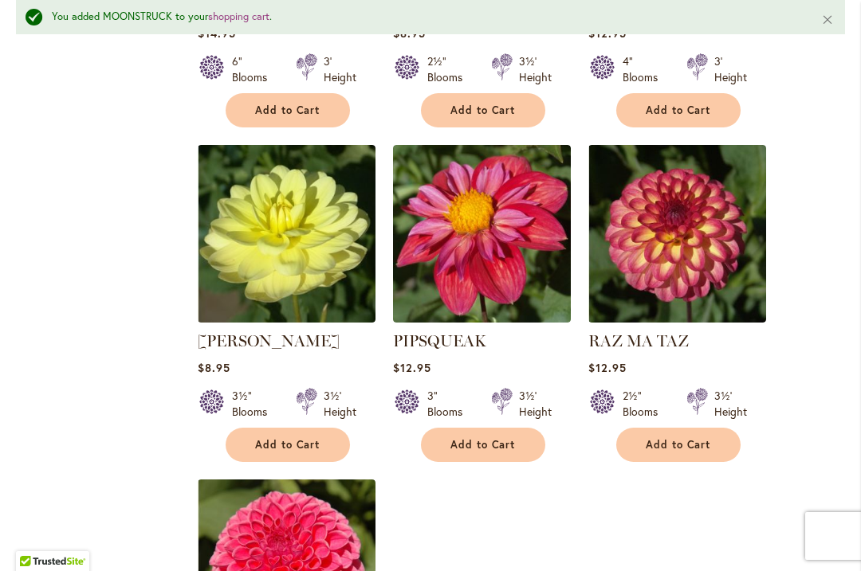
click at [691, 190] on img at bounding box center [677, 234] width 178 height 178
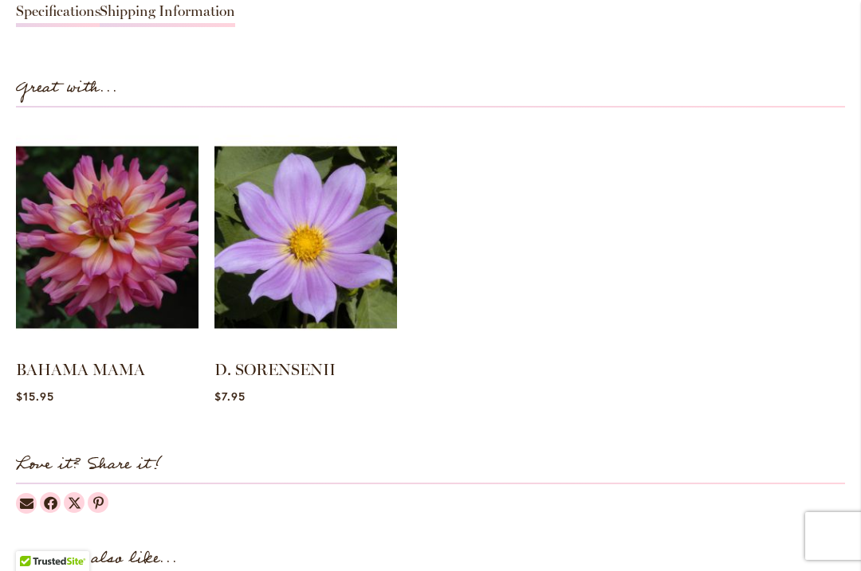
scroll to position [1563, 0]
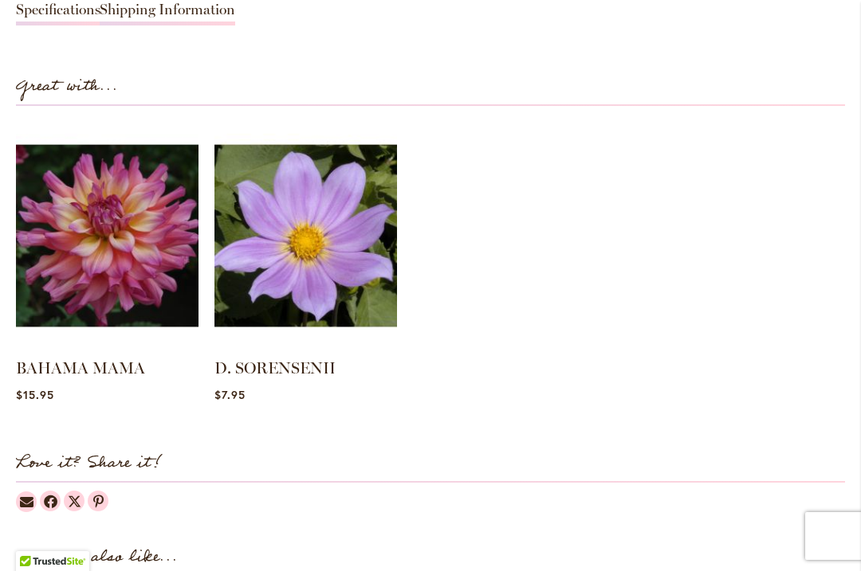
click at [318, 257] on img at bounding box center [305, 236] width 182 height 228
click at [317, 243] on img at bounding box center [305, 236] width 182 height 228
click at [313, 321] on img at bounding box center [305, 236] width 182 height 228
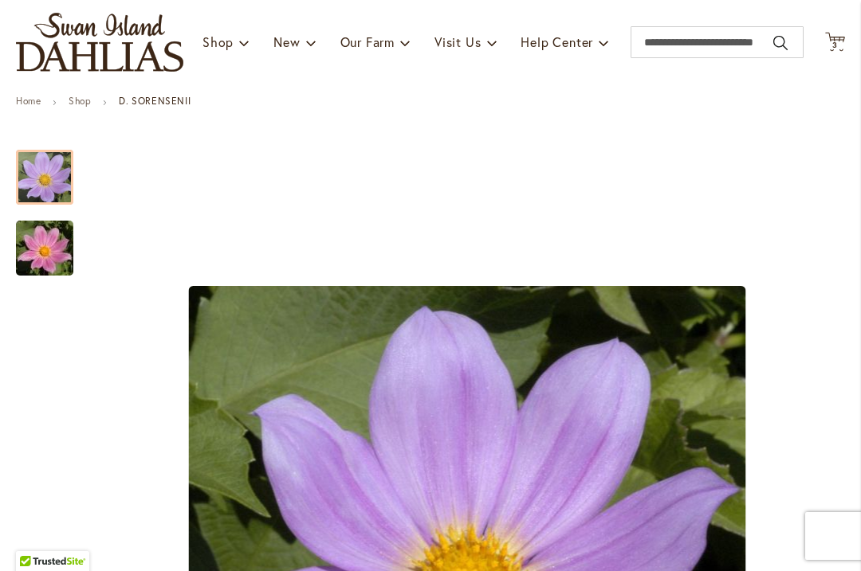
scroll to position [161, 0]
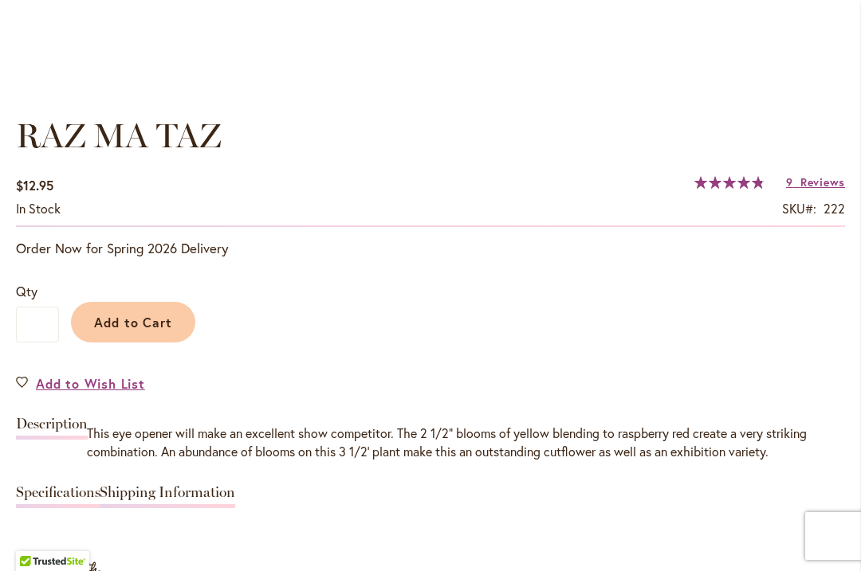
scroll to position [1081, 0]
click at [139, 323] on span "Add to Cart" at bounding box center [133, 321] width 79 height 17
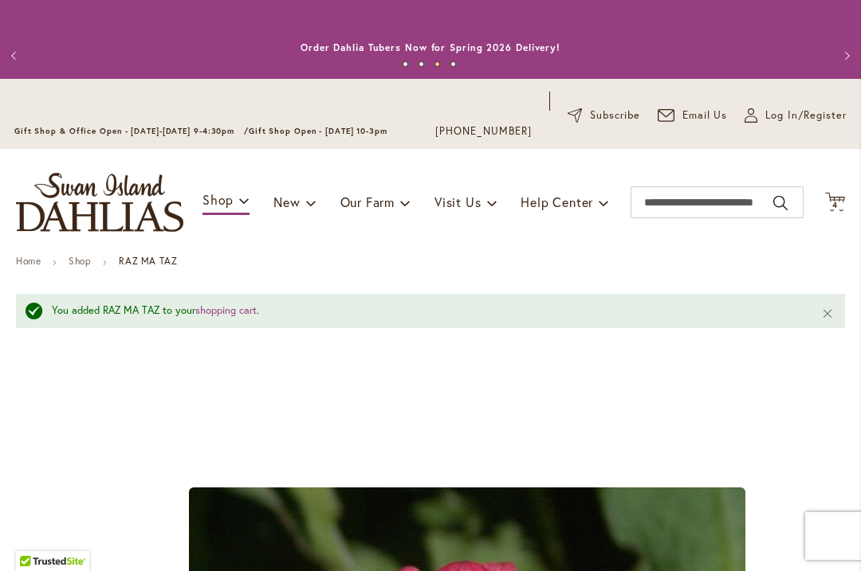
scroll to position [0, 0]
click at [838, 206] on span "4 4 items" at bounding box center [835, 206] width 16 height 8
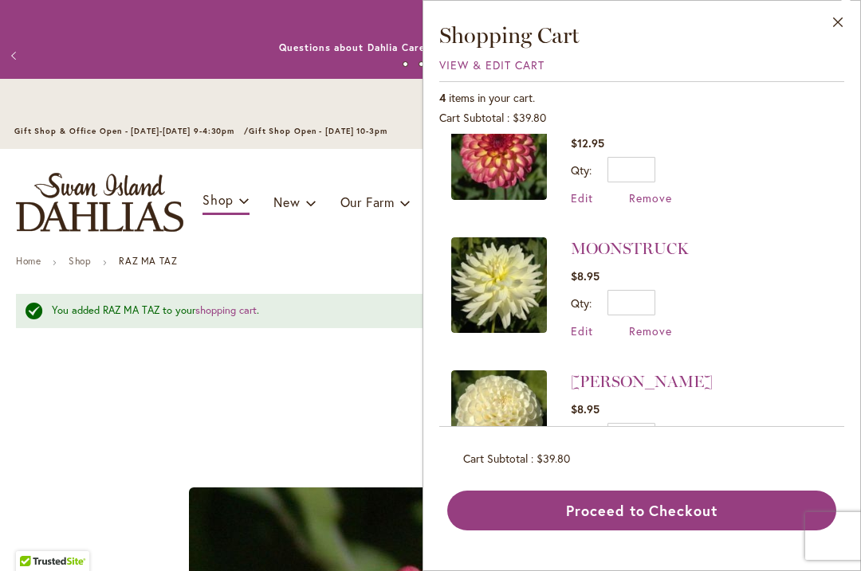
scroll to position [44, 0]
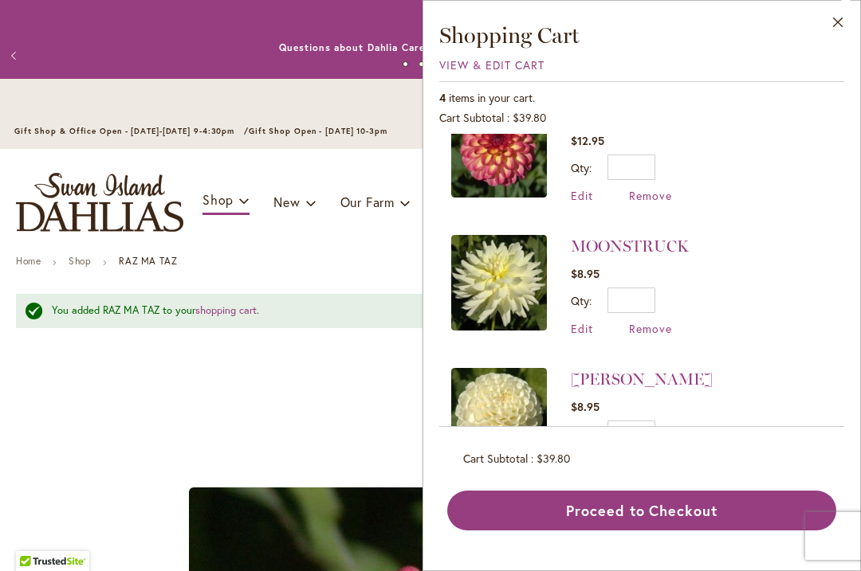
click at [643, 328] on span "Remove" at bounding box center [650, 328] width 43 height 15
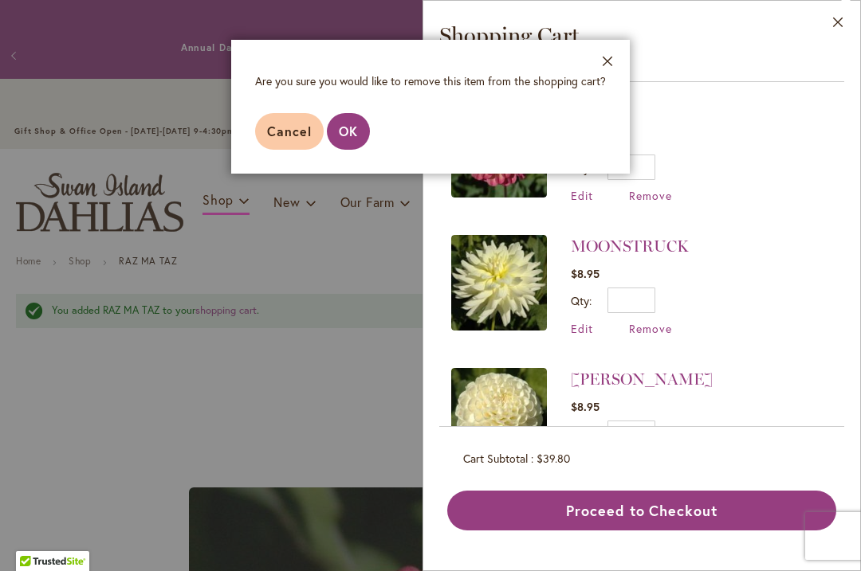
click at [601, 59] on button "Close" at bounding box center [608, 65] width 44 height 50
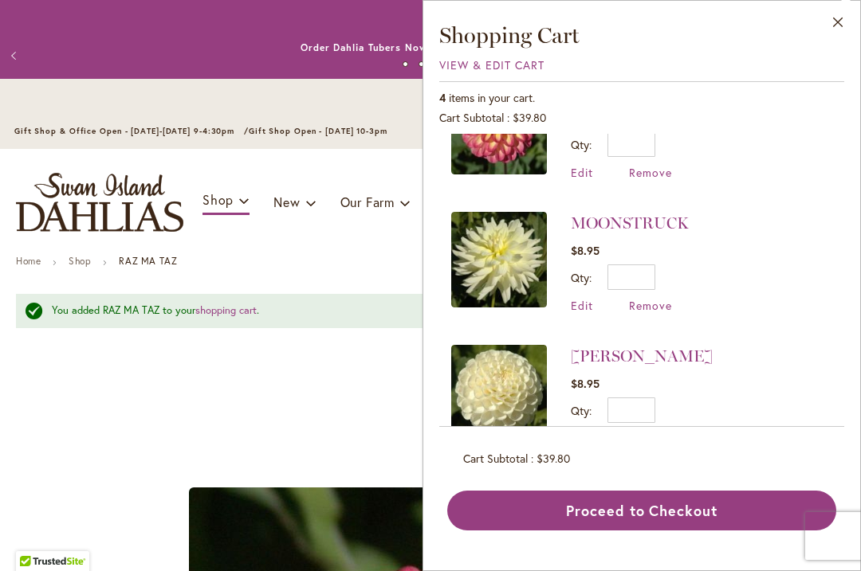
scroll to position [66, 0]
click at [637, 302] on span "Remove" at bounding box center [650, 306] width 43 height 15
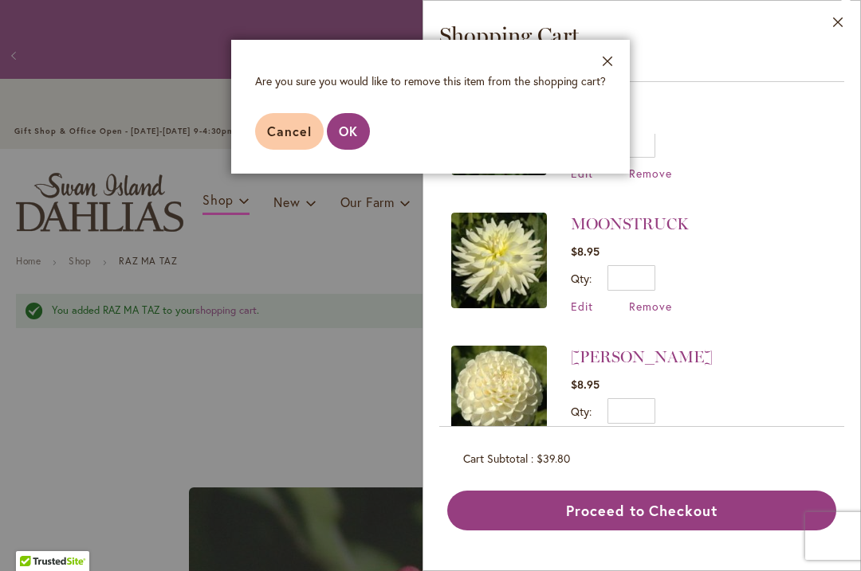
click at [355, 129] on span "OK" at bounding box center [348, 131] width 19 height 17
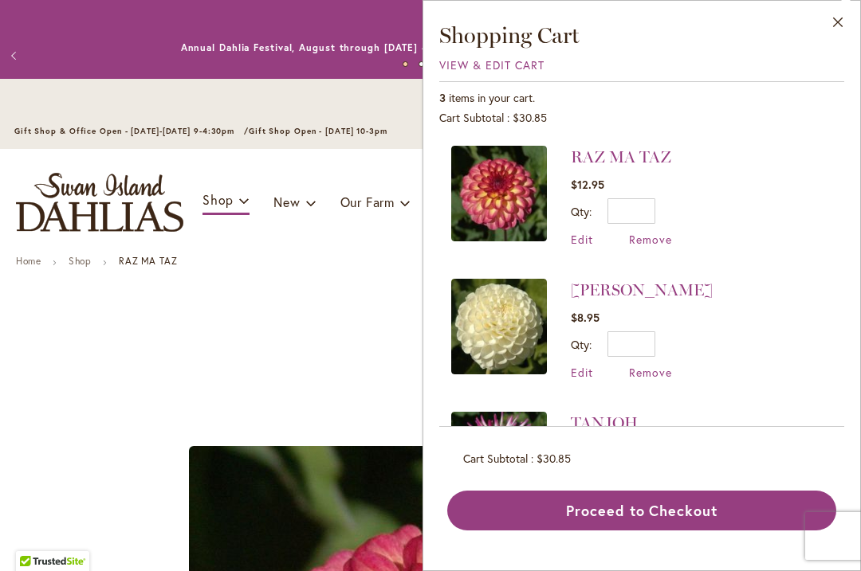
scroll to position [0, 0]
click at [646, 339] on input "*" at bounding box center [631, 343] width 48 height 25
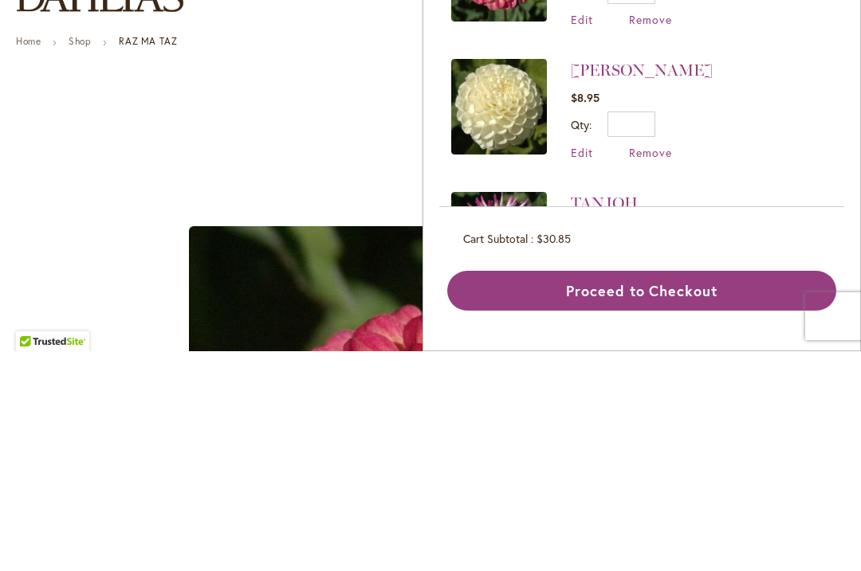
click at [800, 263] on li "WHITE NETTIE $8.95 Qty Update Edit Remove" at bounding box center [641, 329] width 381 height 133
type input "*"
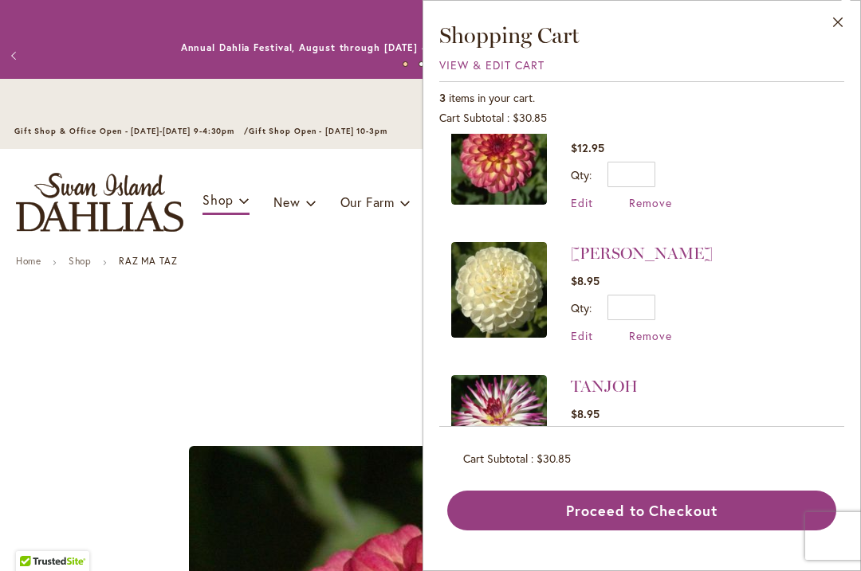
scroll to position [34, 0]
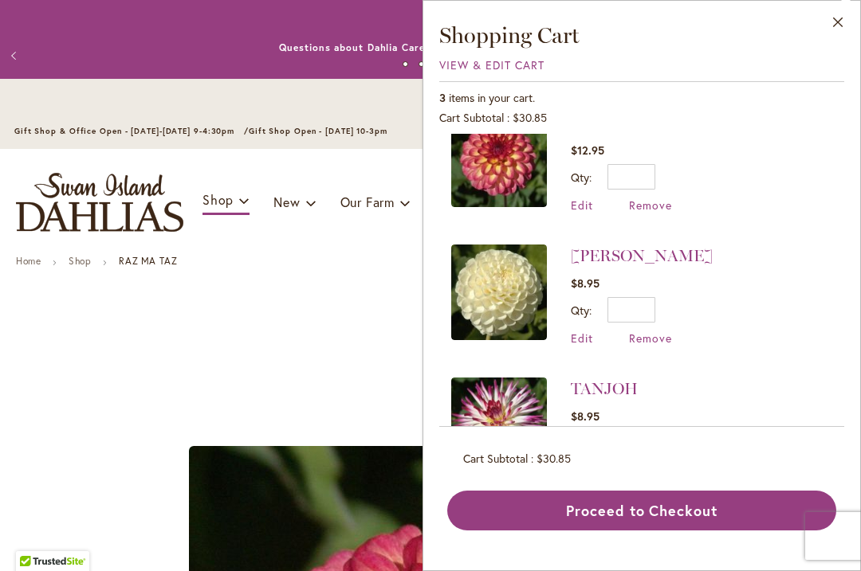
click at [831, 33] on button "Close" at bounding box center [838, 26] width 44 height 50
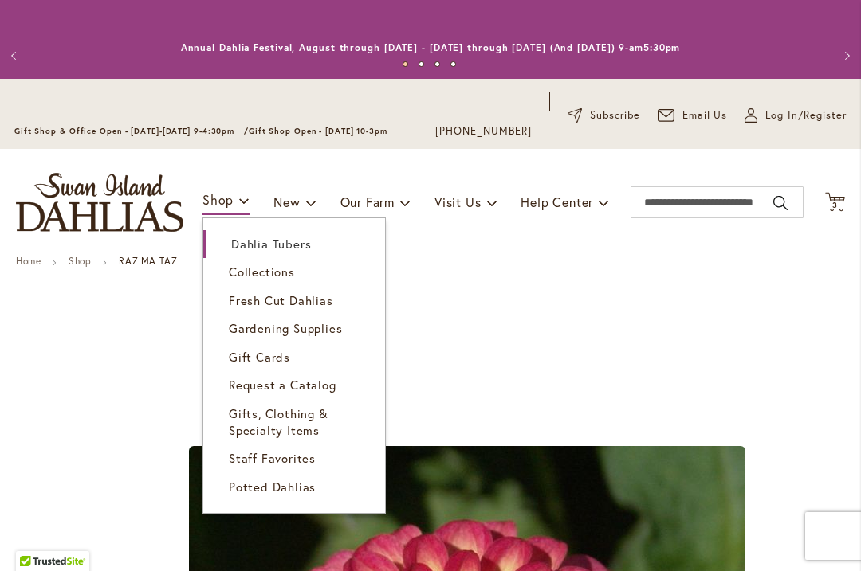
click at [285, 489] on span "Potted Dahlias" at bounding box center [272, 487] width 87 height 16
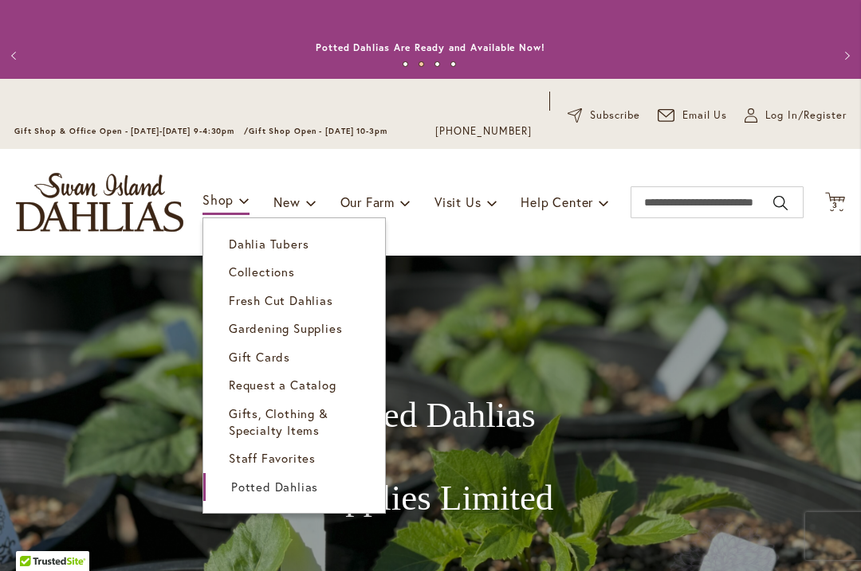
click at [296, 247] on span "Dahlia Tubers" at bounding box center [269, 244] width 80 height 16
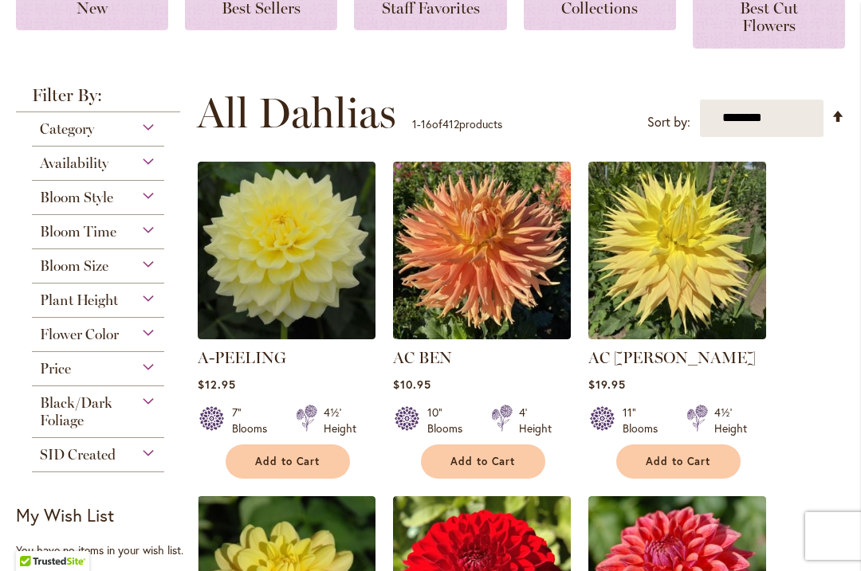
scroll to position [313, 0]
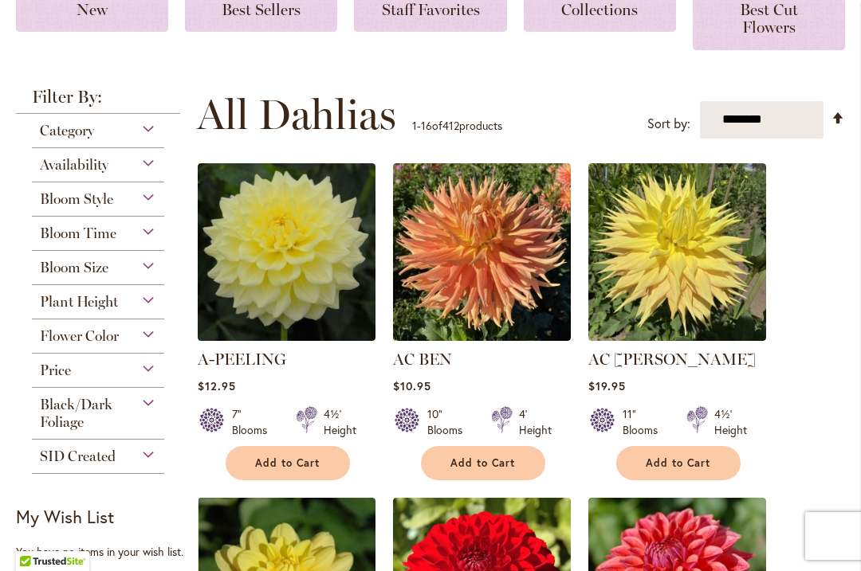
click at [143, 125] on div "Category" at bounding box center [98, 126] width 132 height 25
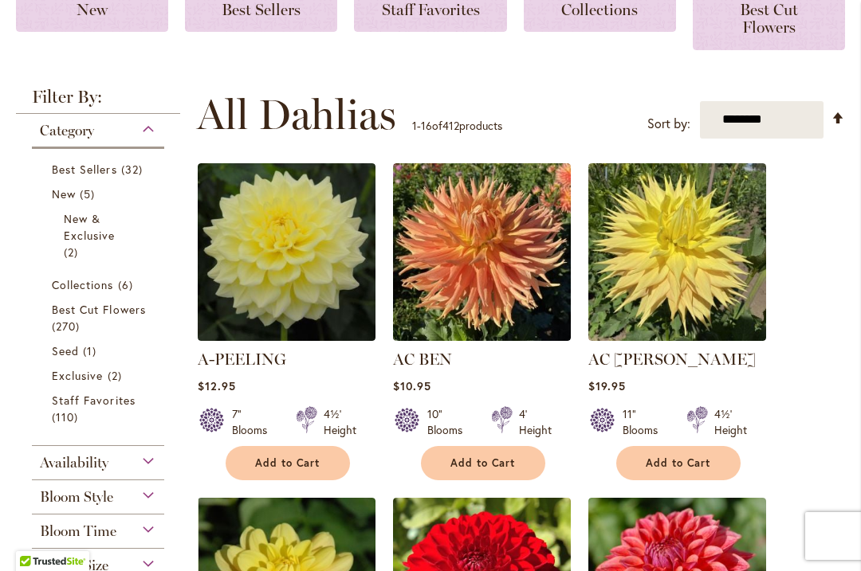
click at [94, 404] on span "Staff Favorites" at bounding box center [94, 400] width 84 height 15
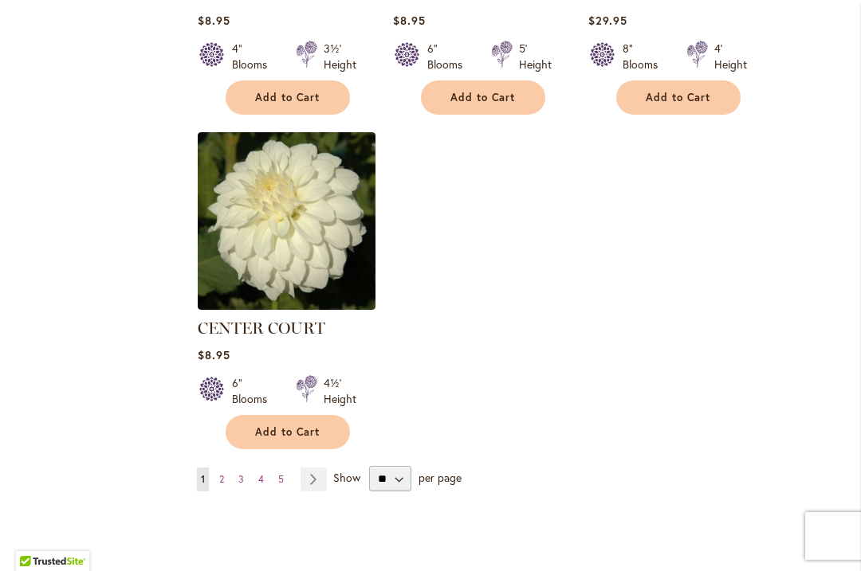
scroll to position [1967, 0]
click at [315, 481] on link "Page Next" at bounding box center [313, 479] width 26 height 24
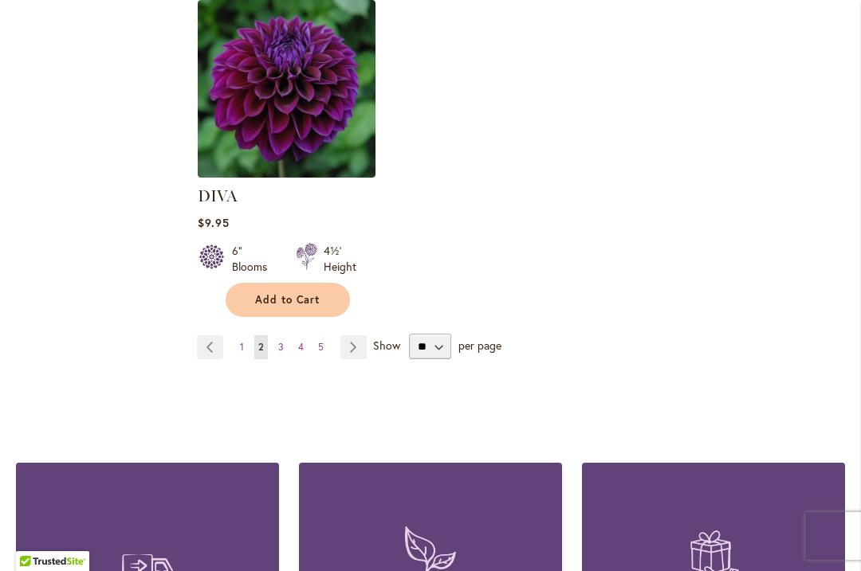
scroll to position [2233, 0]
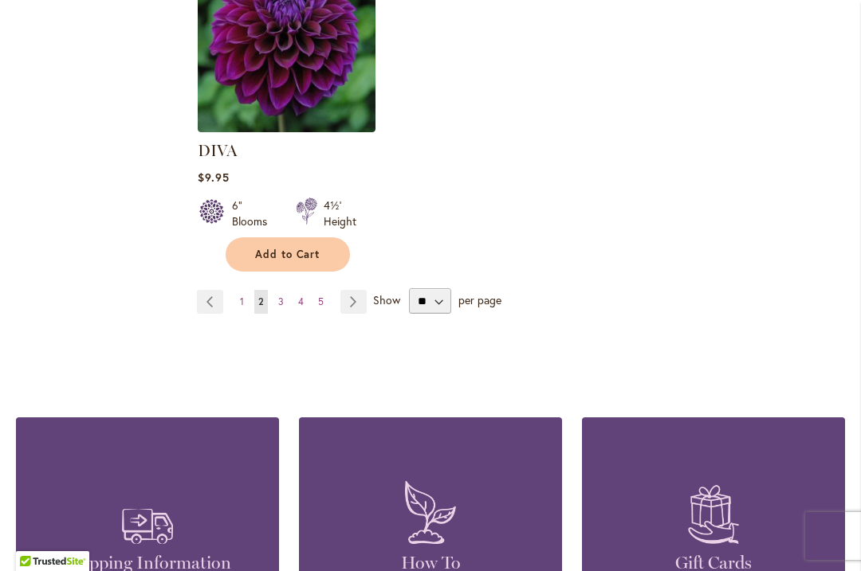
click at [353, 290] on link "Page Next" at bounding box center [353, 302] width 26 height 24
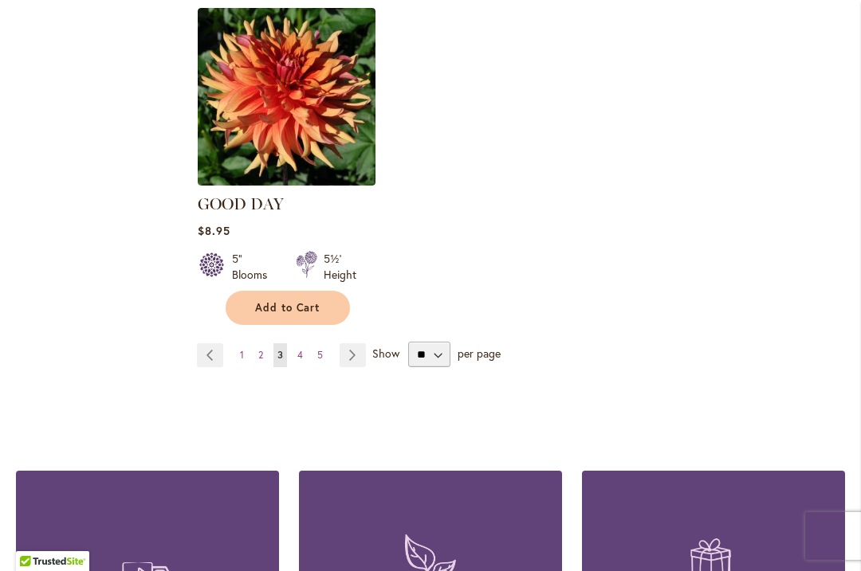
scroll to position [2148, 0]
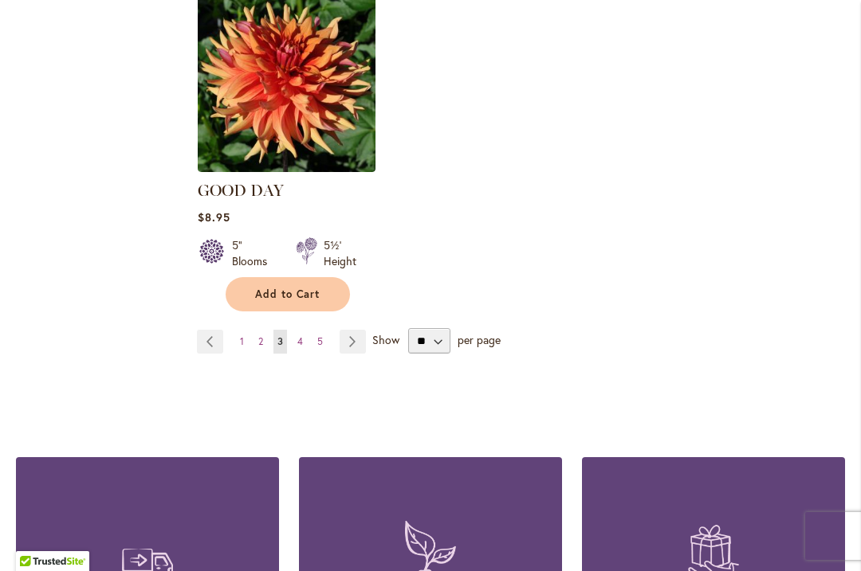
click at [354, 330] on link "Page Next" at bounding box center [352, 342] width 26 height 24
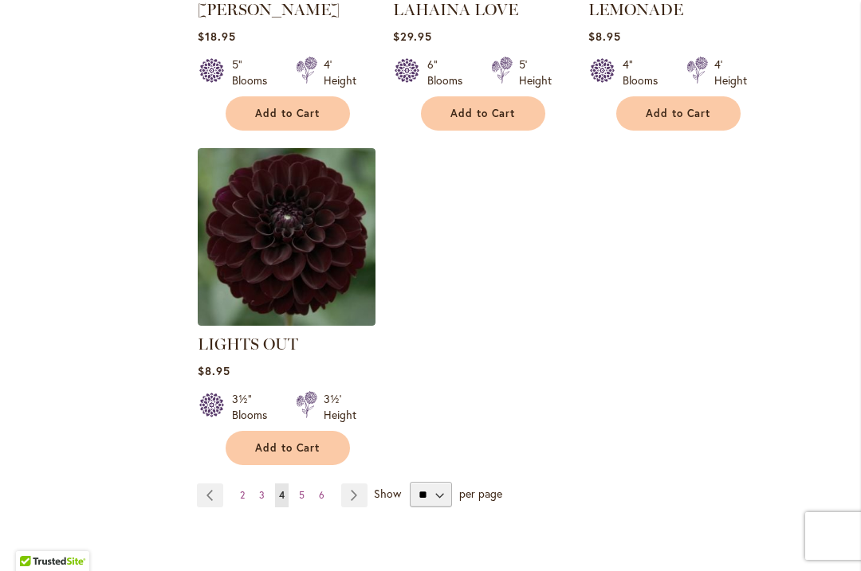
scroll to position [1973, 0]
